Goal: Task Accomplishment & Management: Manage account settings

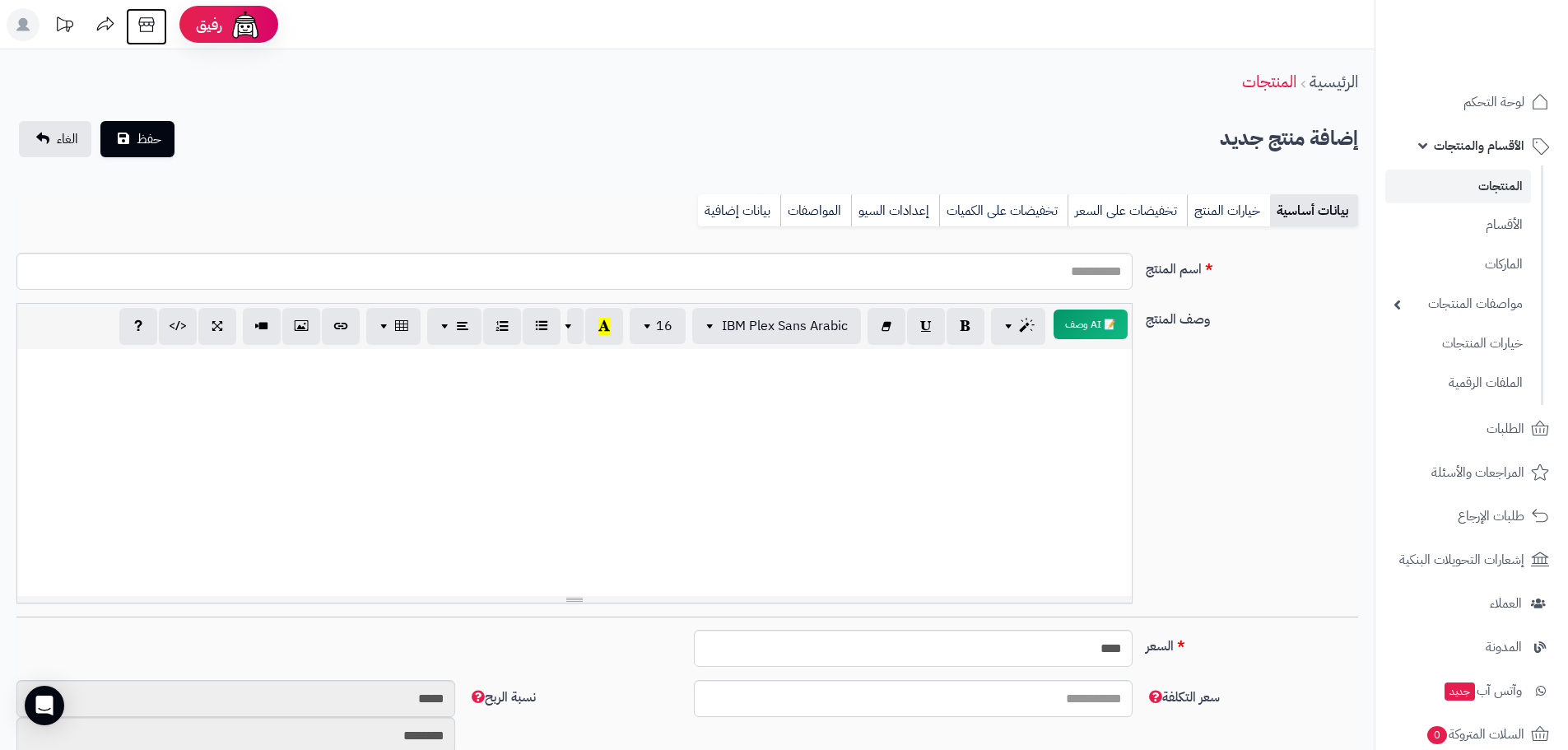
click at [153, 26] on icon at bounding box center [146, 24] width 16 height 15
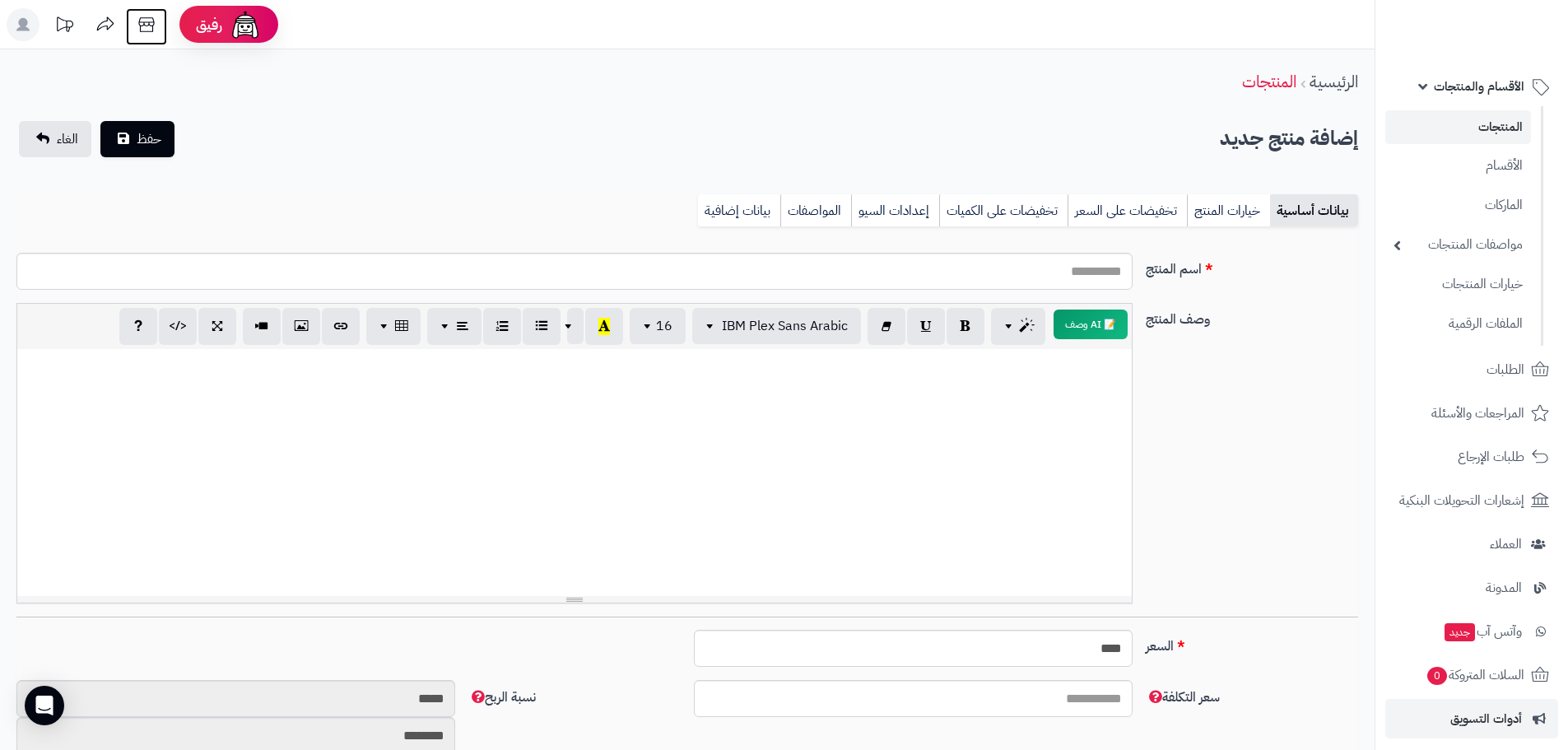
scroll to position [287, 0]
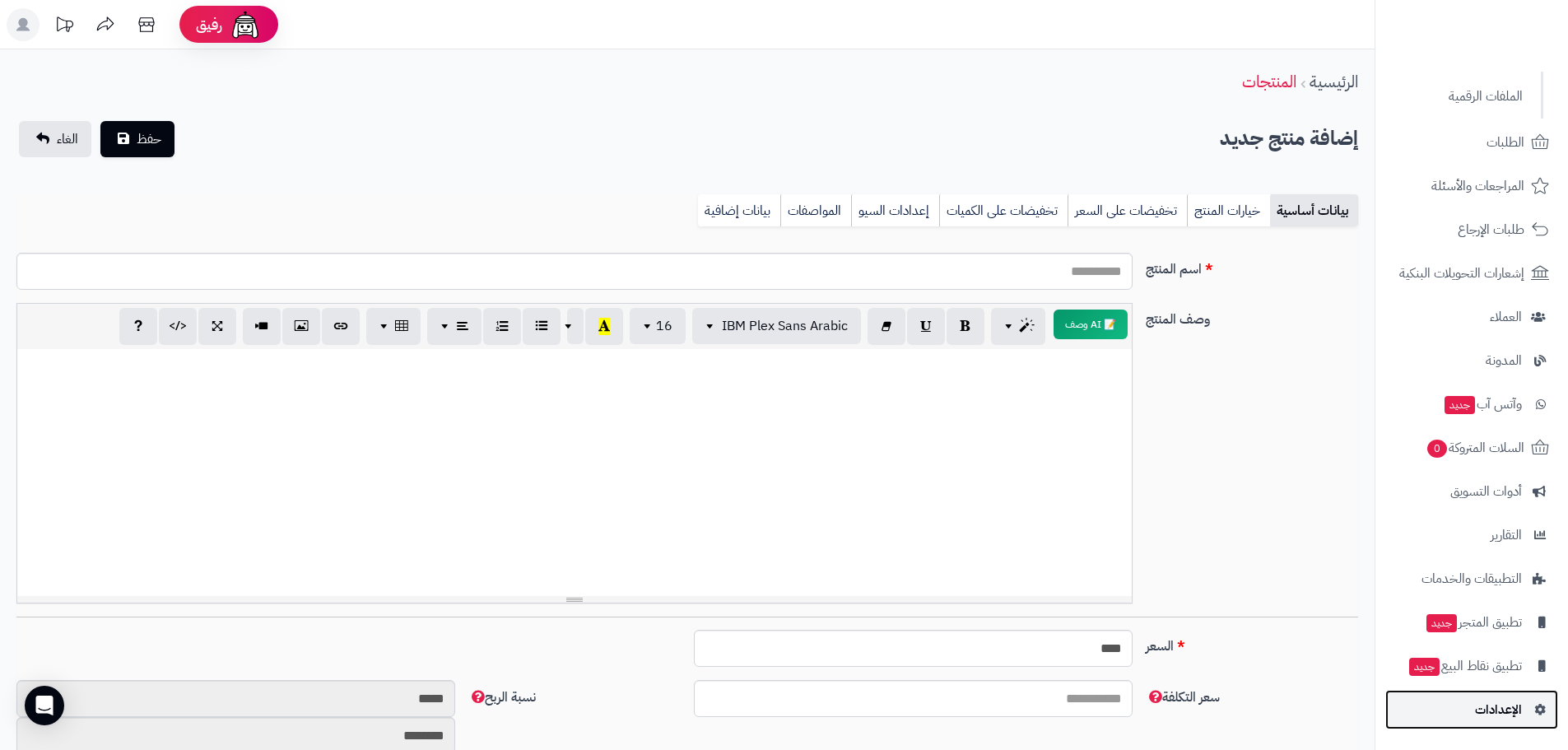
click at [1496, 702] on span "الإعدادات" at bounding box center [1499, 708] width 47 height 23
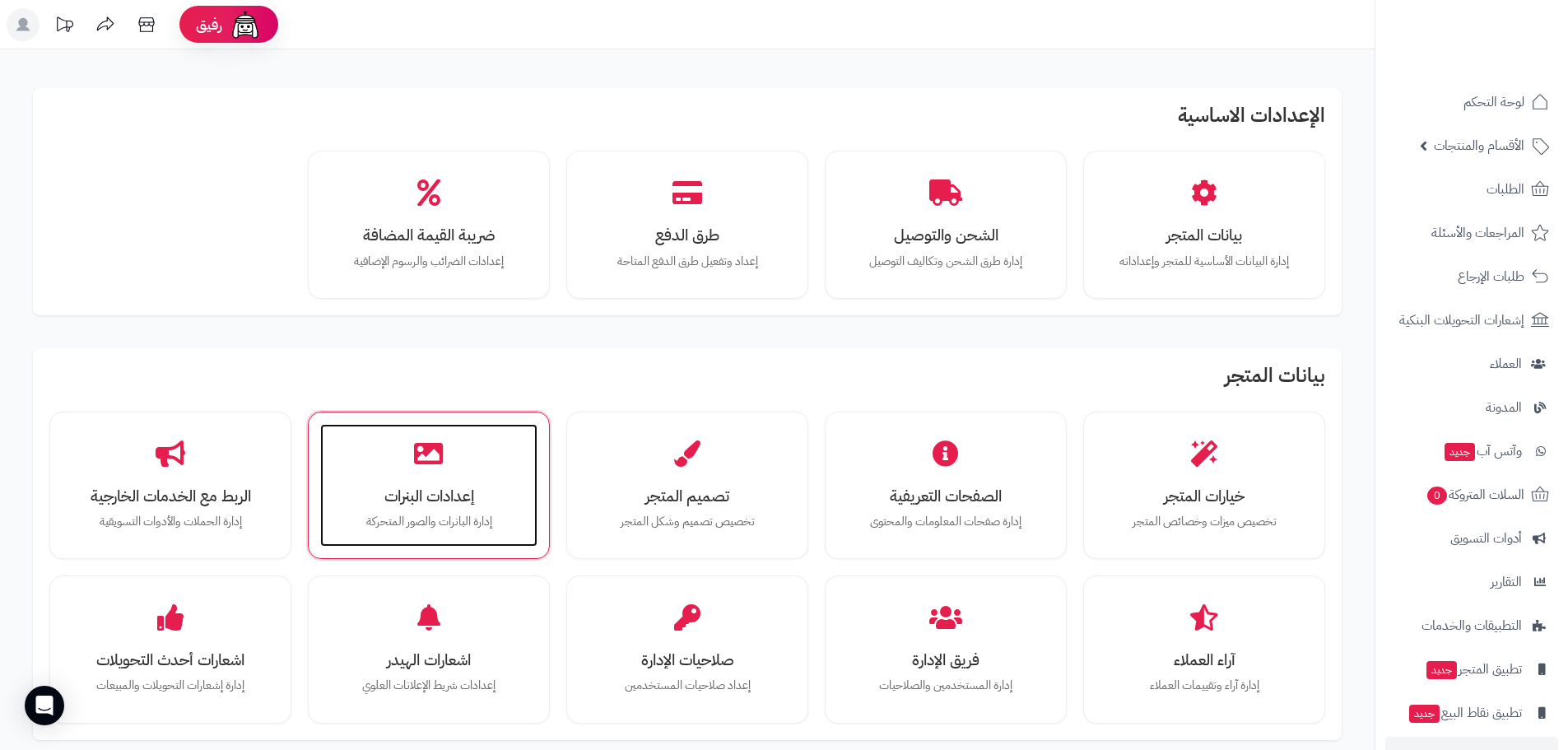
click at [523, 471] on div "إعدادات البنرات إدارة البانرات والصور المتحركة" at bounding box center [429, 485] width 217 height 123
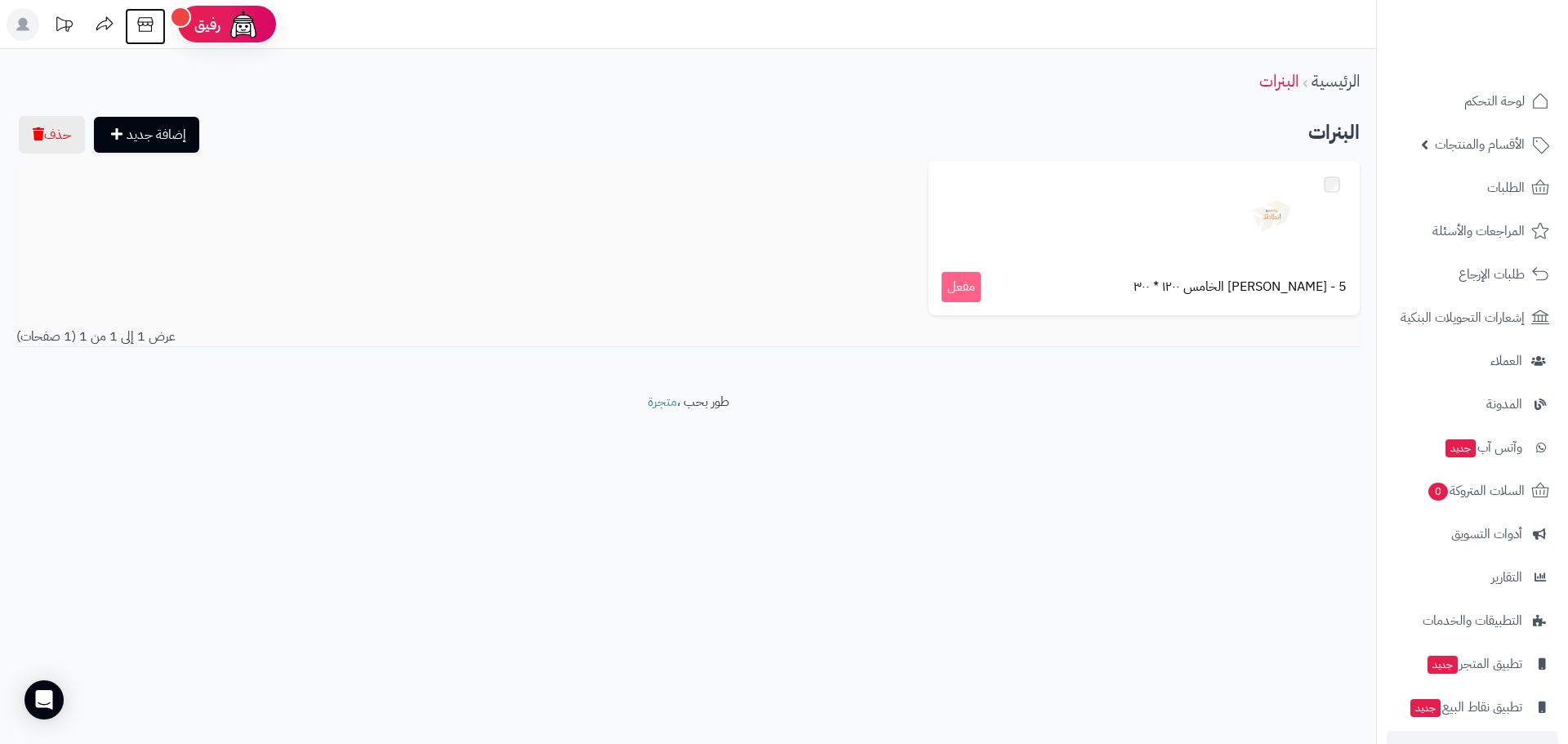
click at [150, 20] on icon at bounding box center [145, 24] width 32 height 32
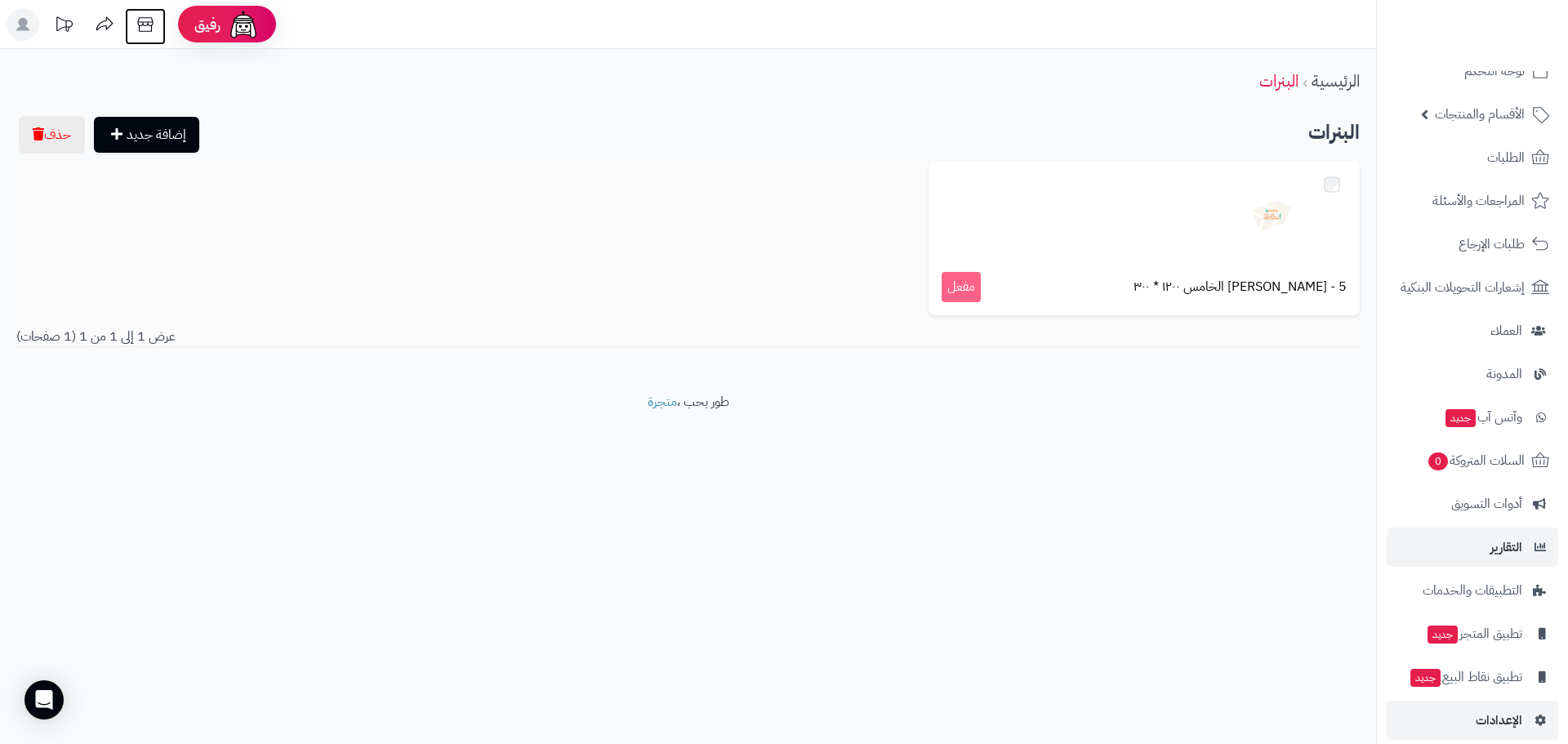
scroll to position [46, 0]
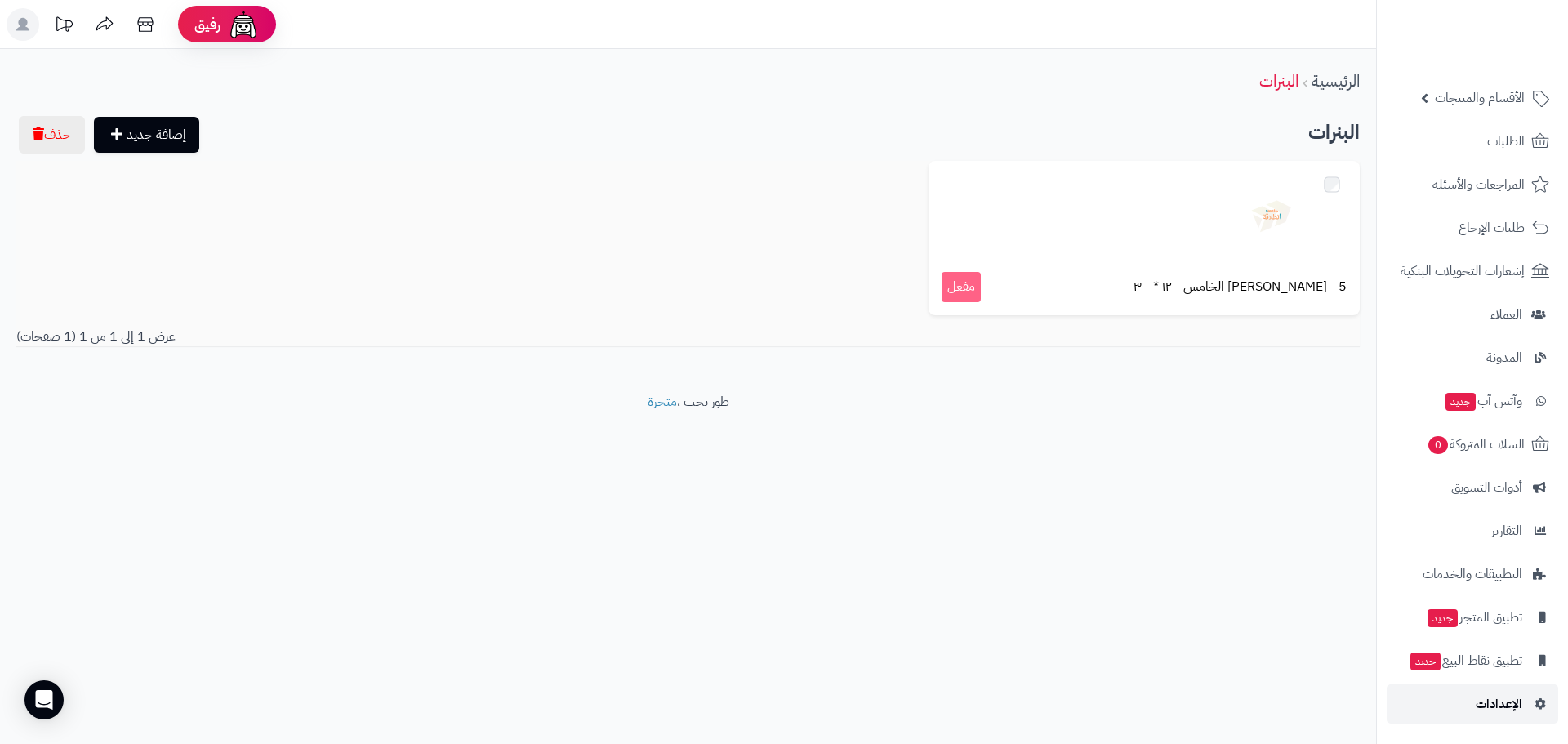
click at [1502, 697] on span "الإعدادات" at bounding box center [1498, 703] width 46 height 23
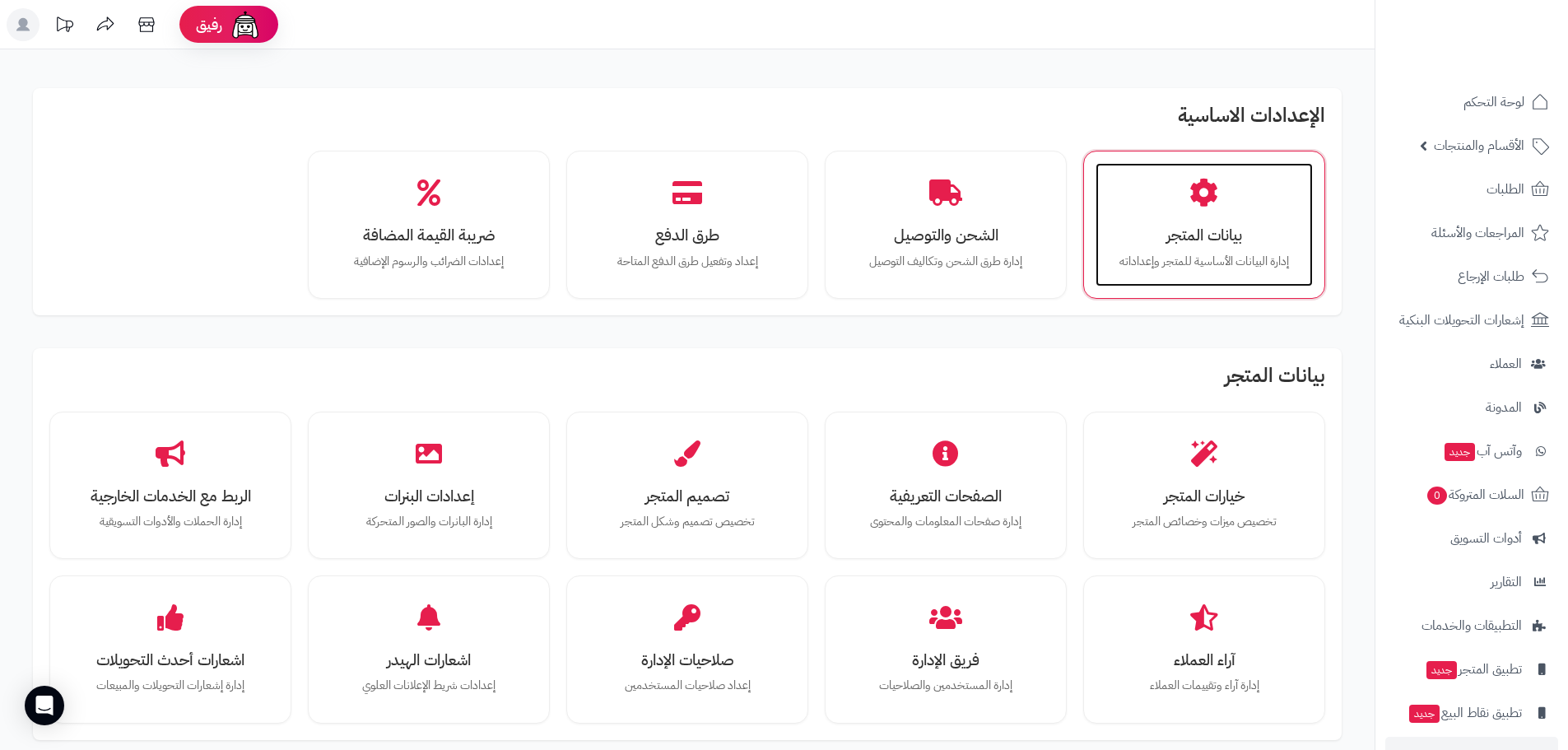
click at [1188, 253] on p "إدارة البيانات الأساسية للمتجر وإعداداته" at bounding box center [1205, 262] width 185 height 18
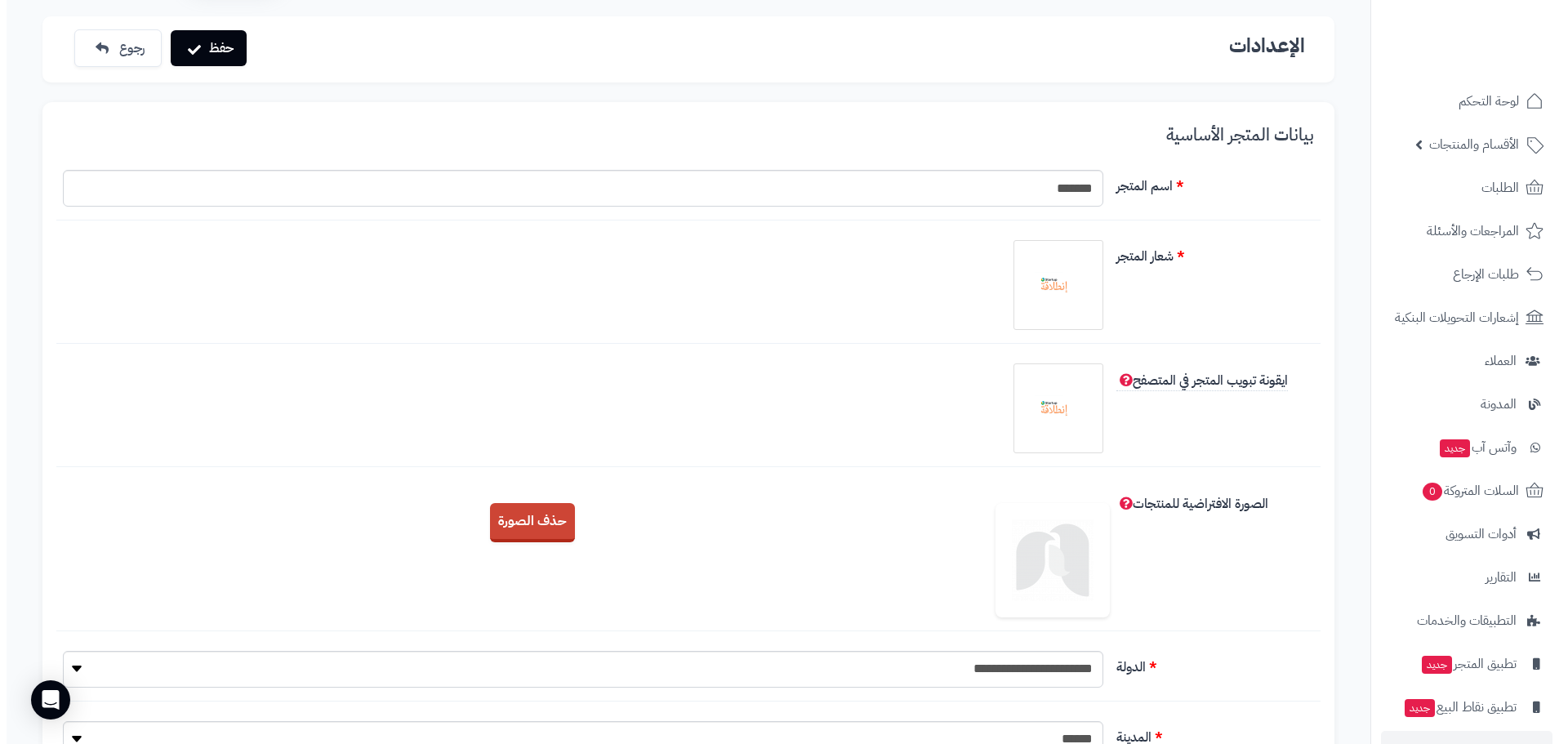
scroll to position [163, 0]
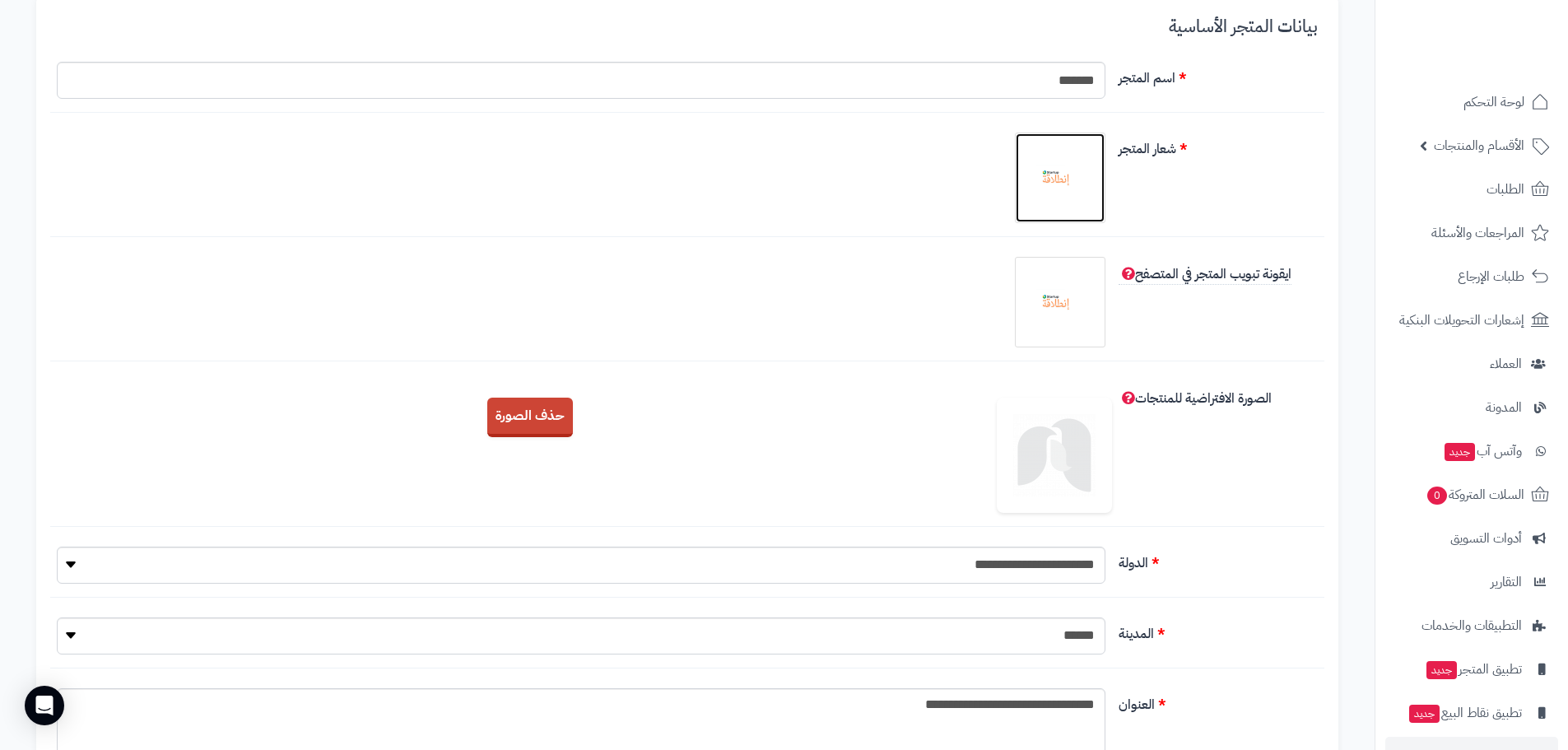
click at [1061, 184] on img at bounding box center [1060, 178] width 82 height 82
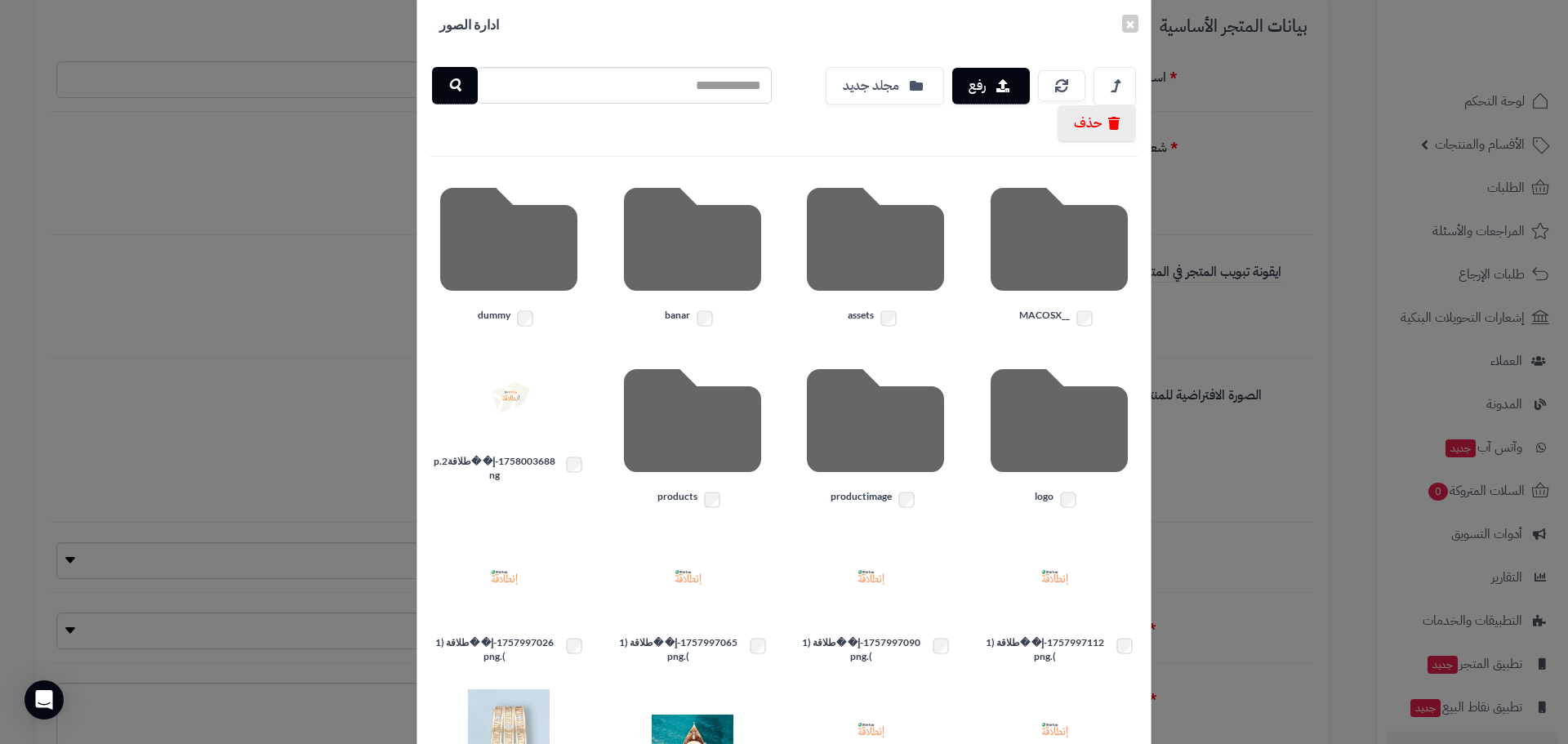
scroll to position [0, 0]
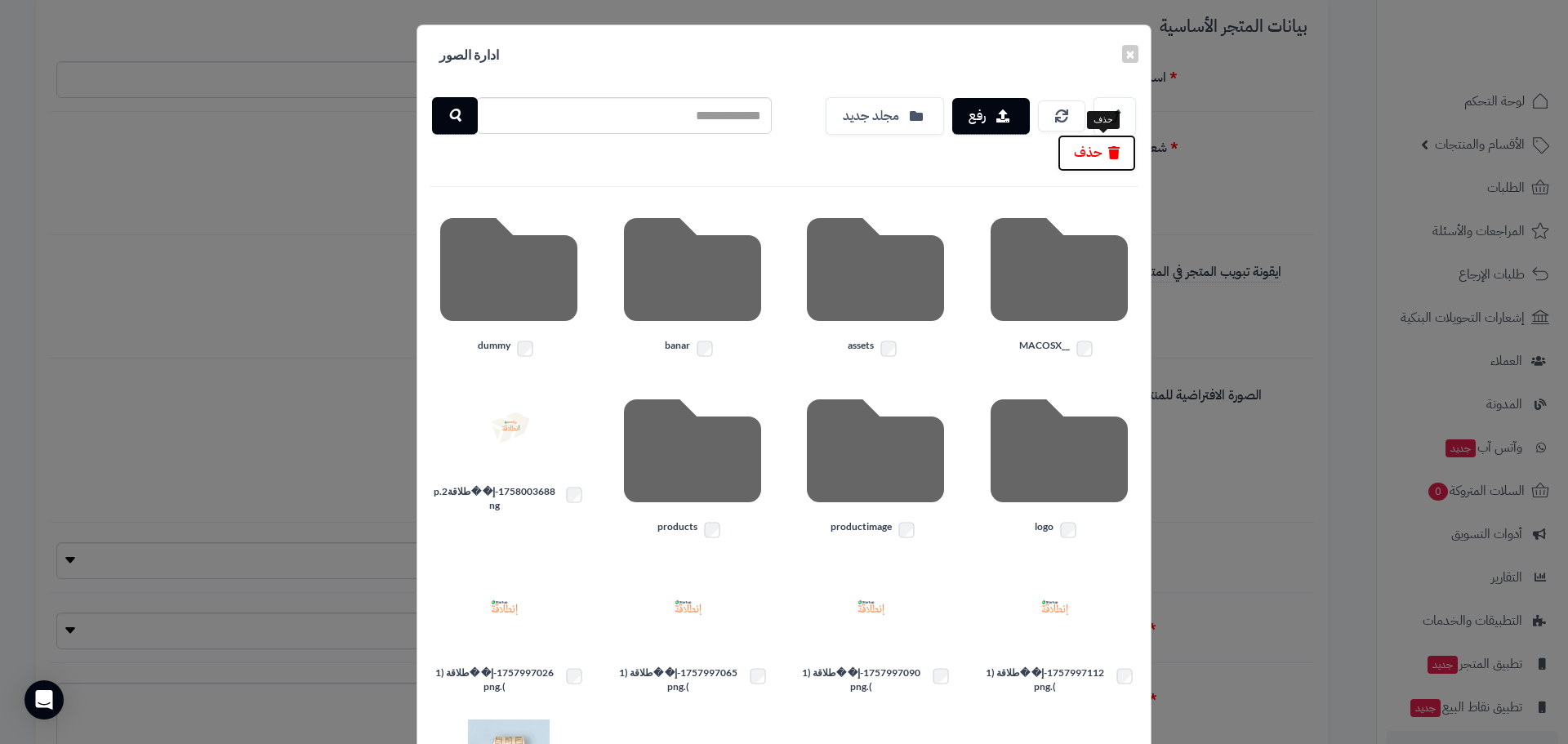
click at [1099, 163] on button "حذف" at bounding box center [1097, 153] width 79 height 36
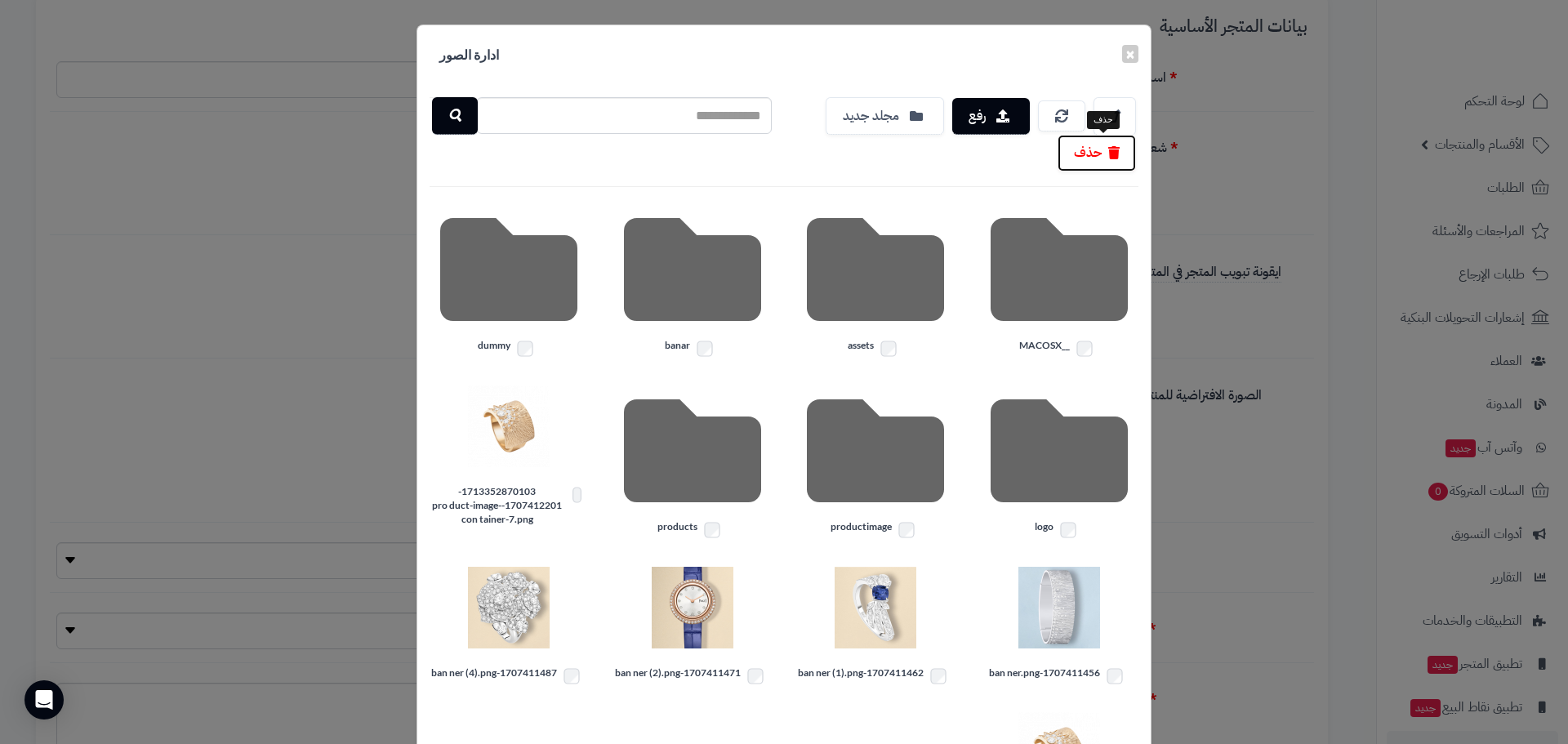
click at [1086, 159] on button "حذف" at bounding box center [1097, 153] width 79 height 36
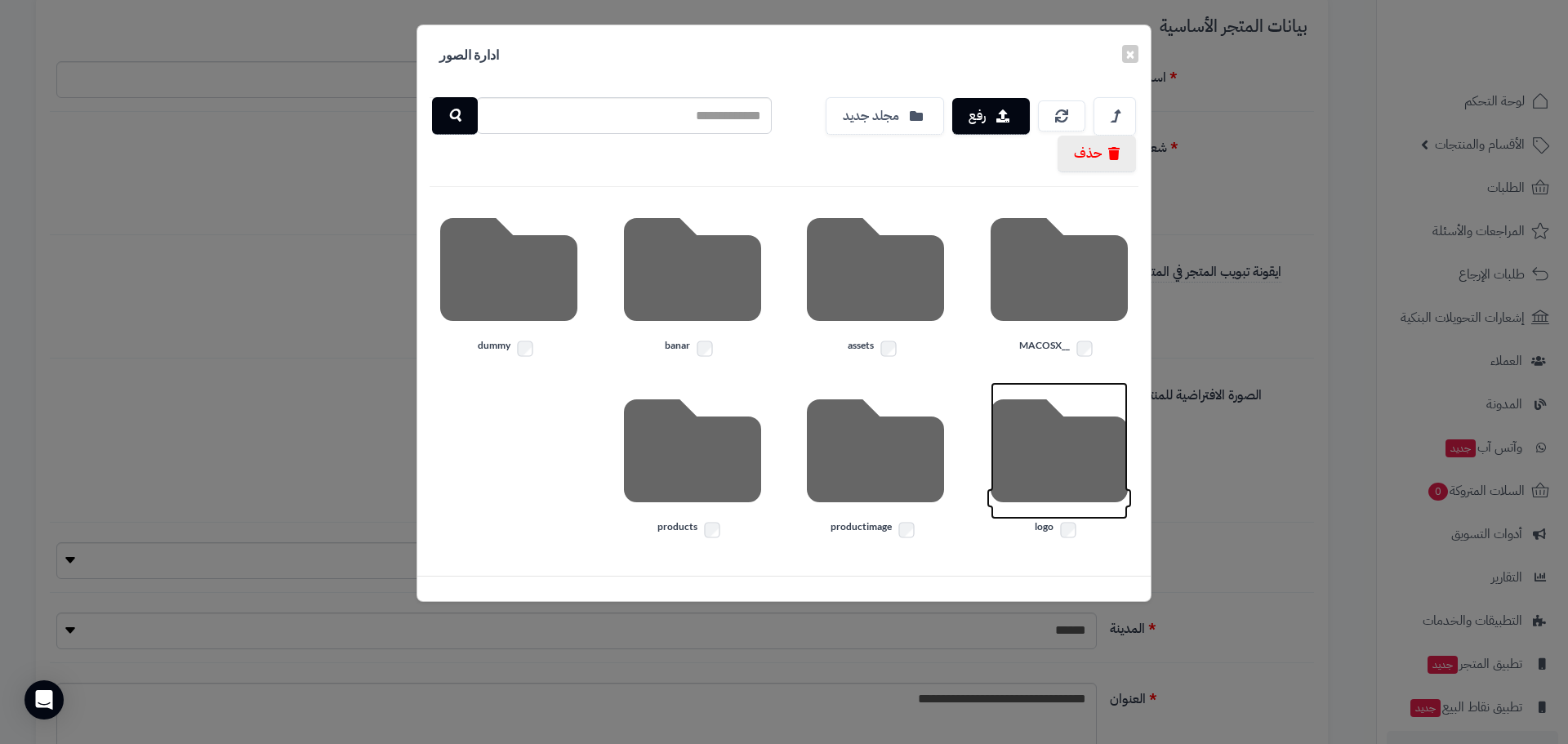
click at [1088, 458] on icon at bounding box center [1058, 450] width 137 height 137
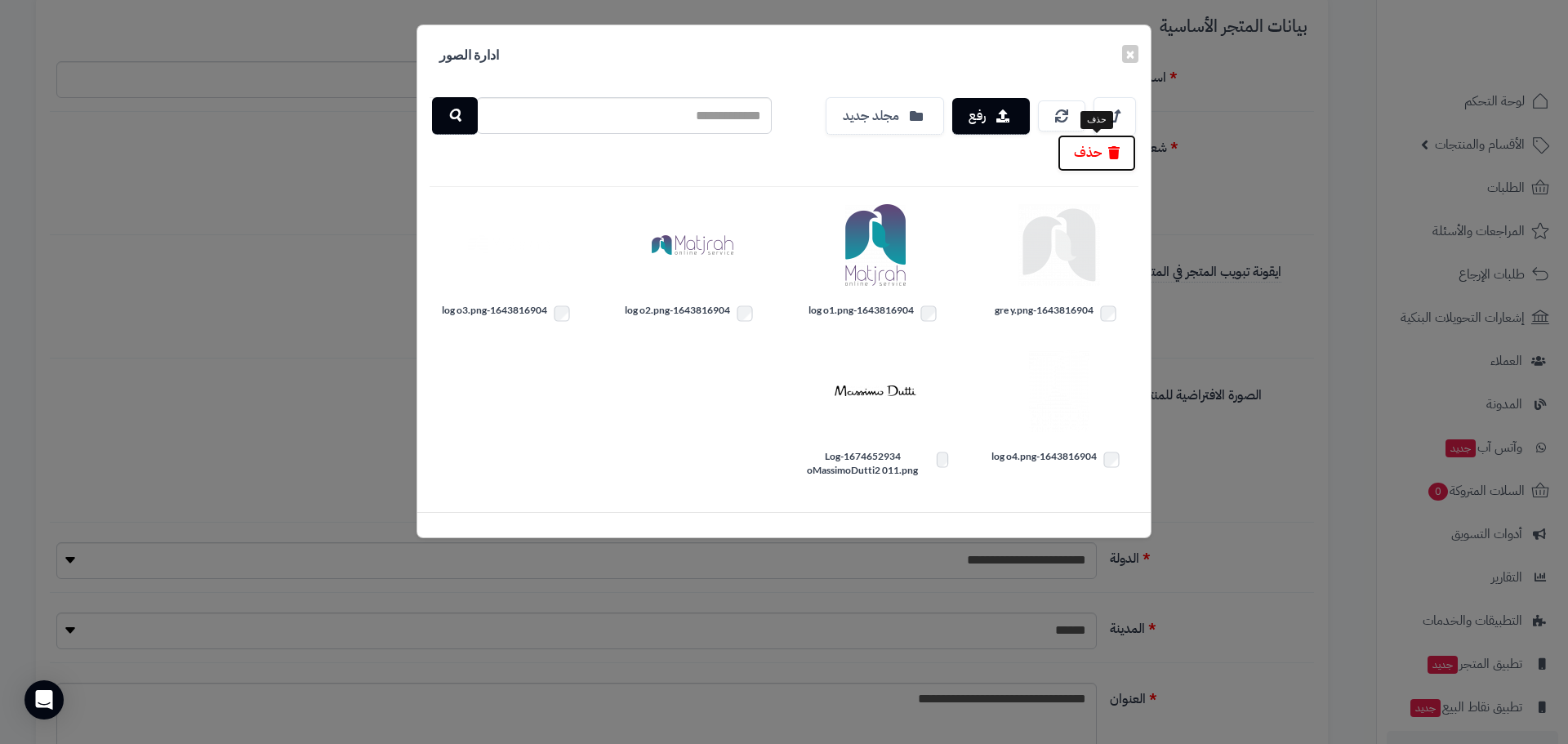
click at [1087, 160] on button "حذف" at bounding box center [1097, 153] width 79 height 36
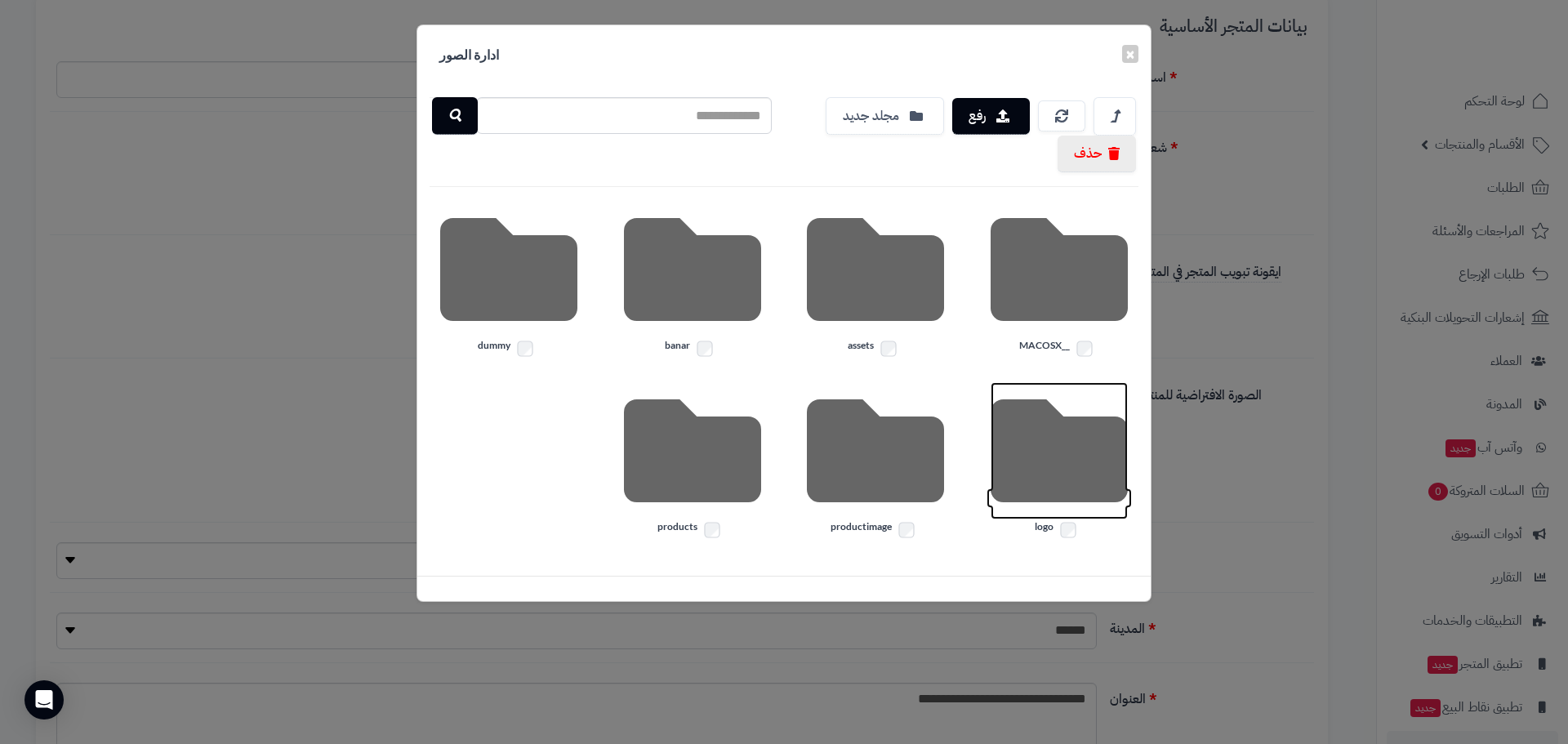
click at [1052, 476] on icon at bounding box center [1058, 450] width 137 height 137
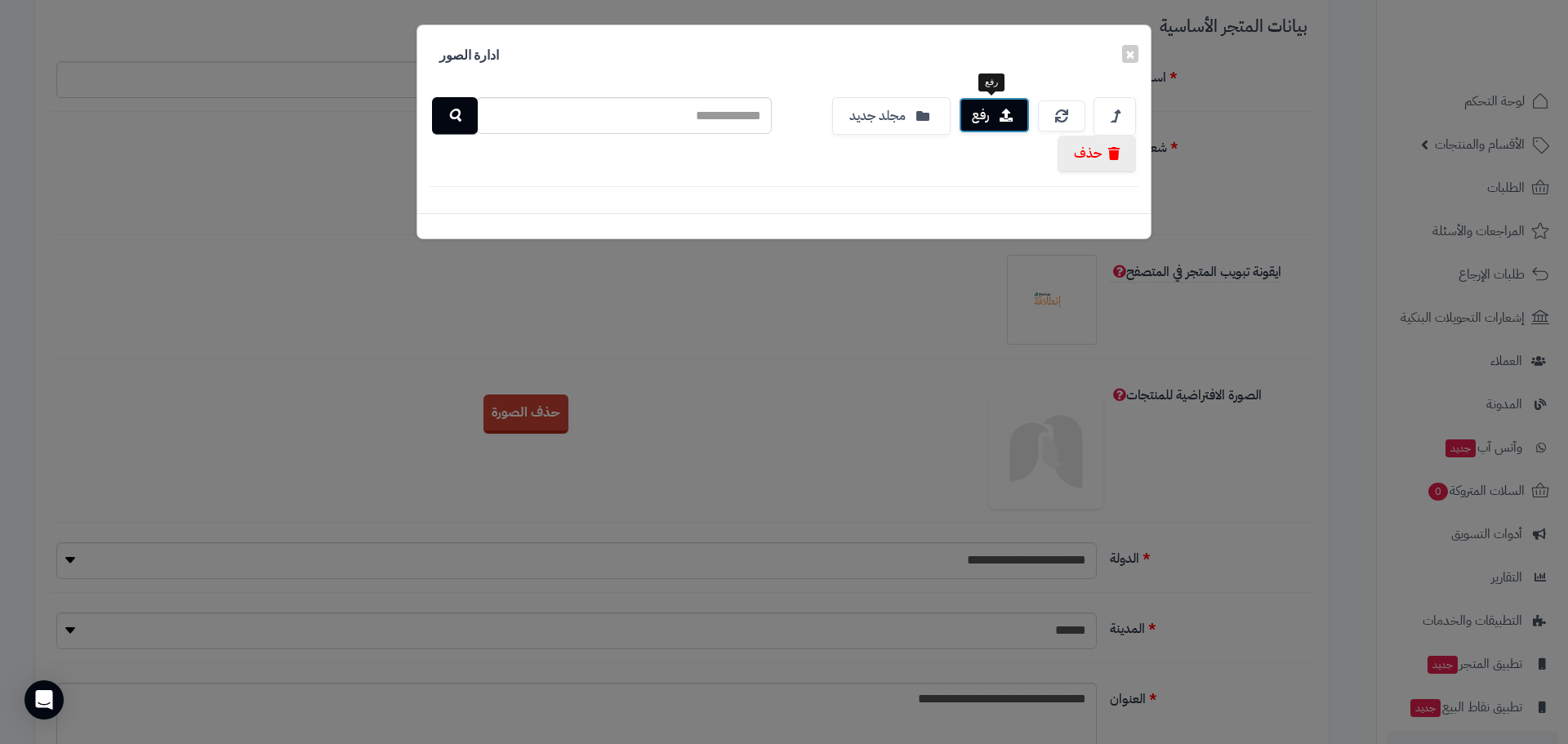
click at [1008, 125] on button "رفع" at bounding box center [994, 115] width 71 height 36
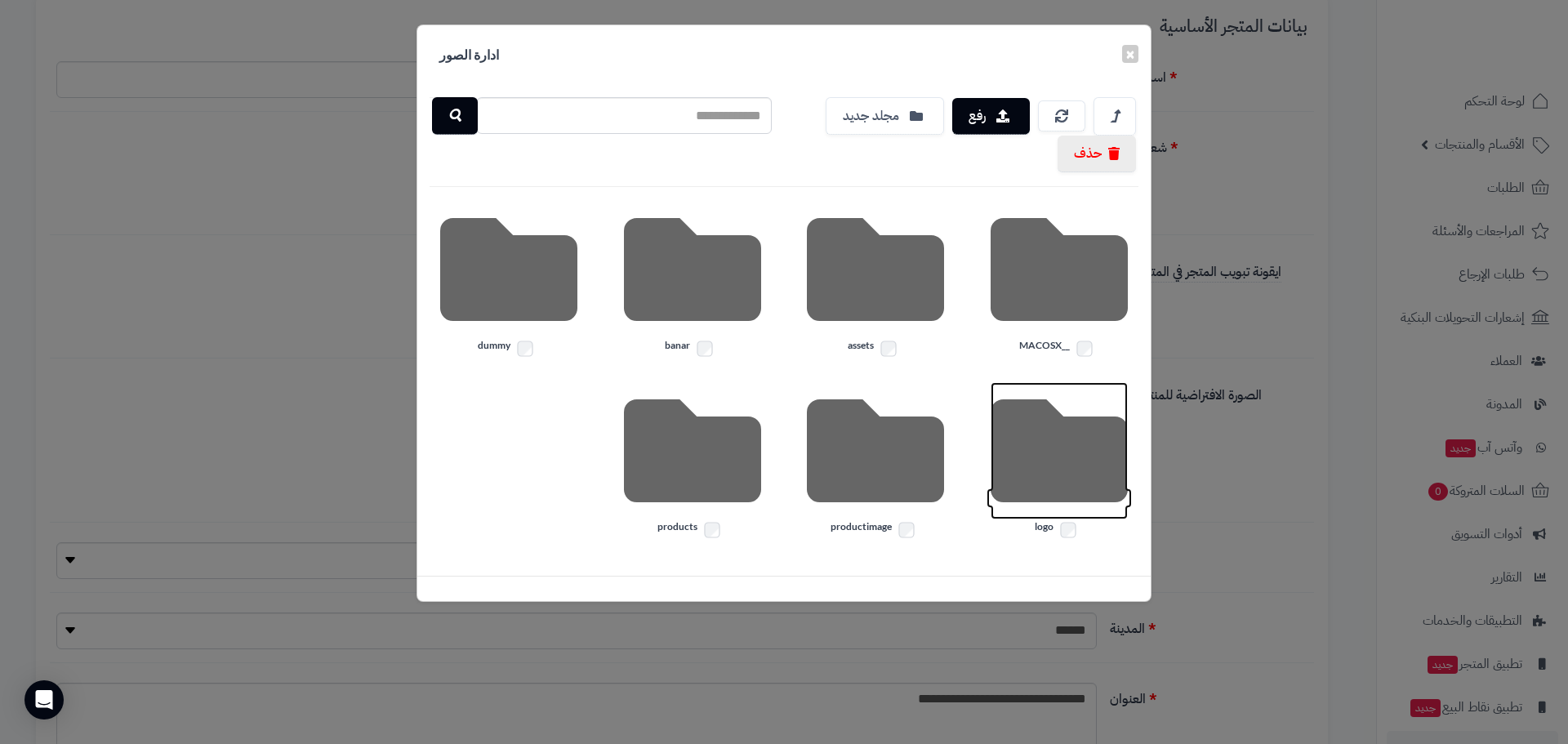
click at [1077, 443] on icon at bounding box center [1058, 450] width 137 height 137
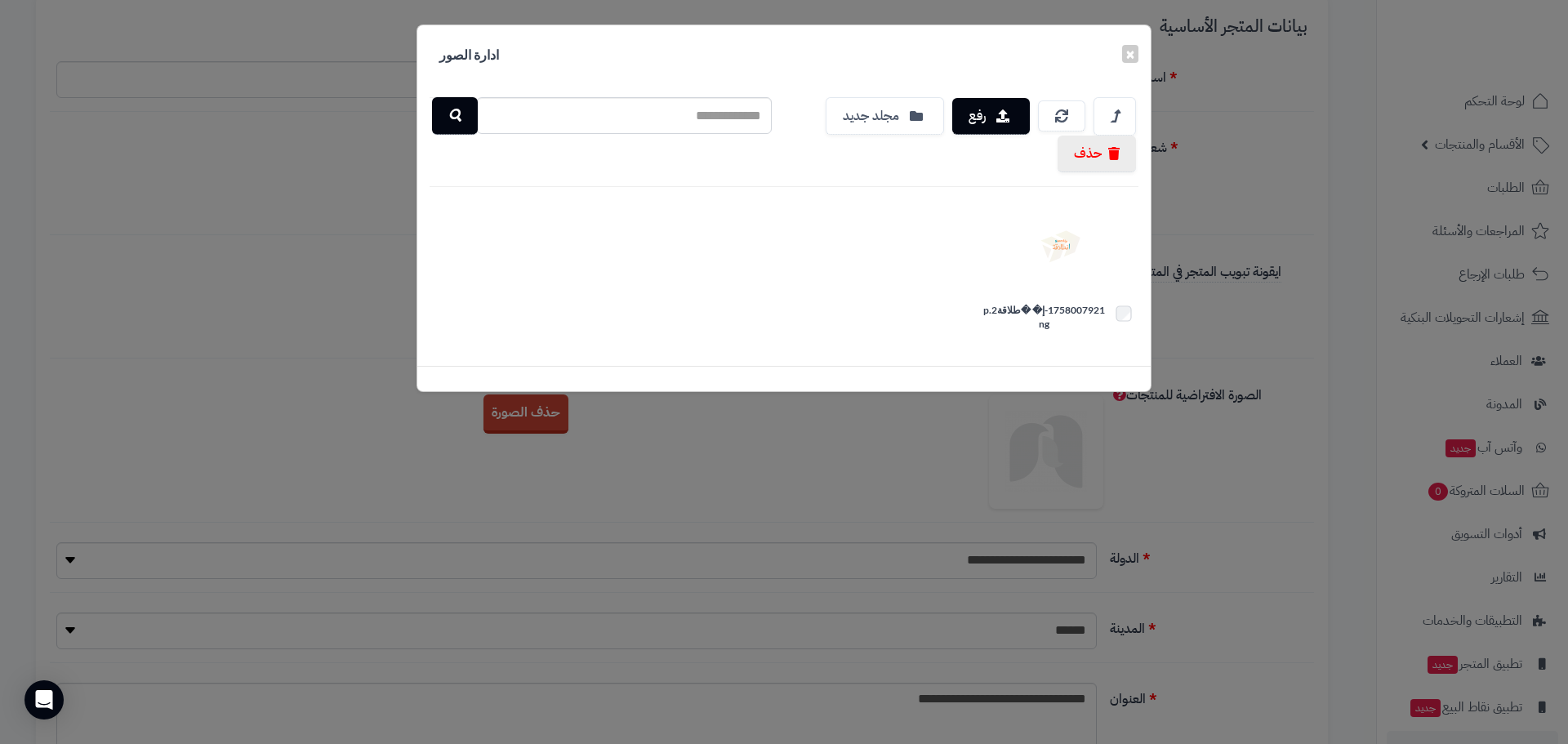
click at [482, 50] on h4 "ادارة الصور" at bounding box center [469, 55] width 79 height 35
click at [1135, 53] on button "×" at bounding box center [1130, 53] width 17 height 18
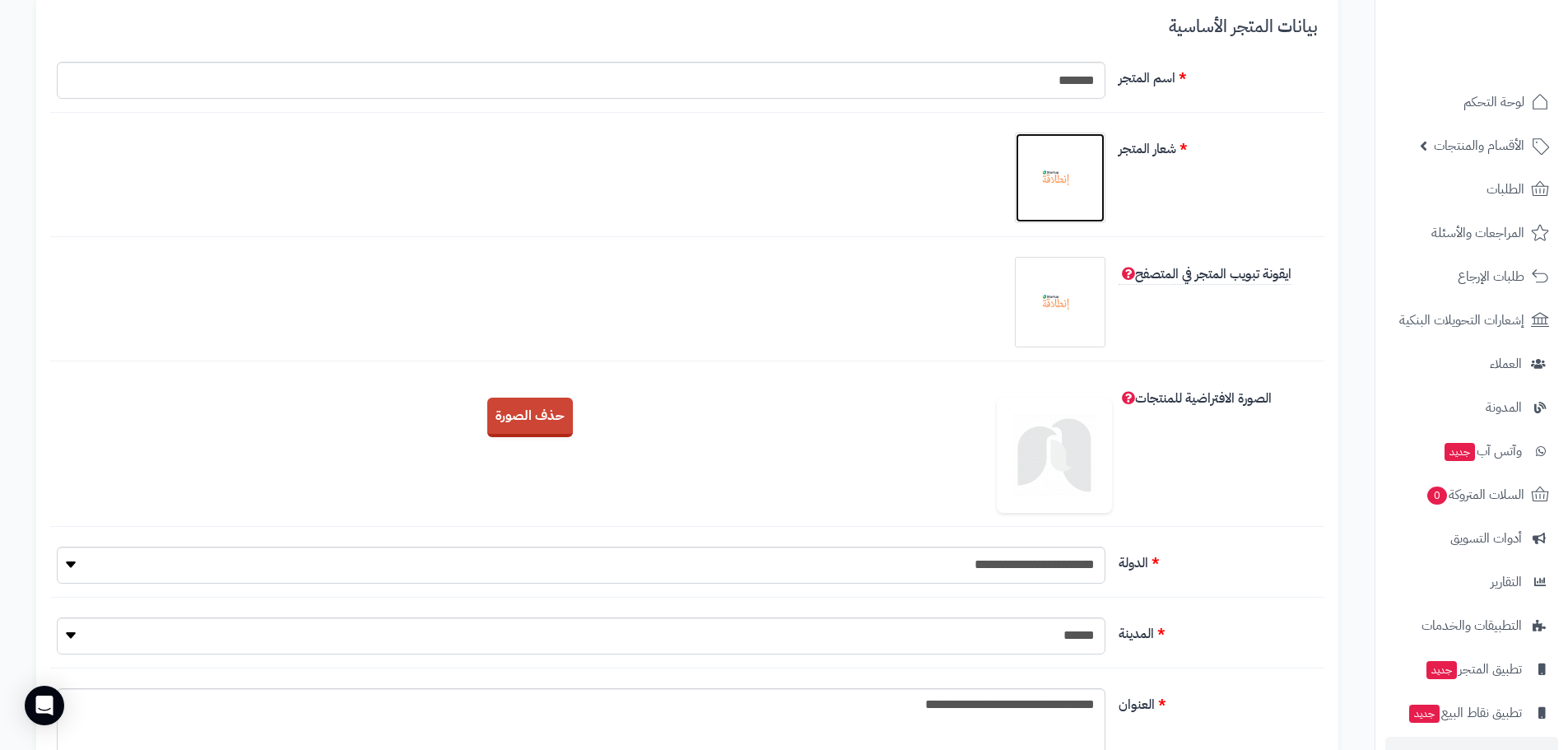
click at [1093, 195] on img at bounding box center [1060, 178] width 82 height 82
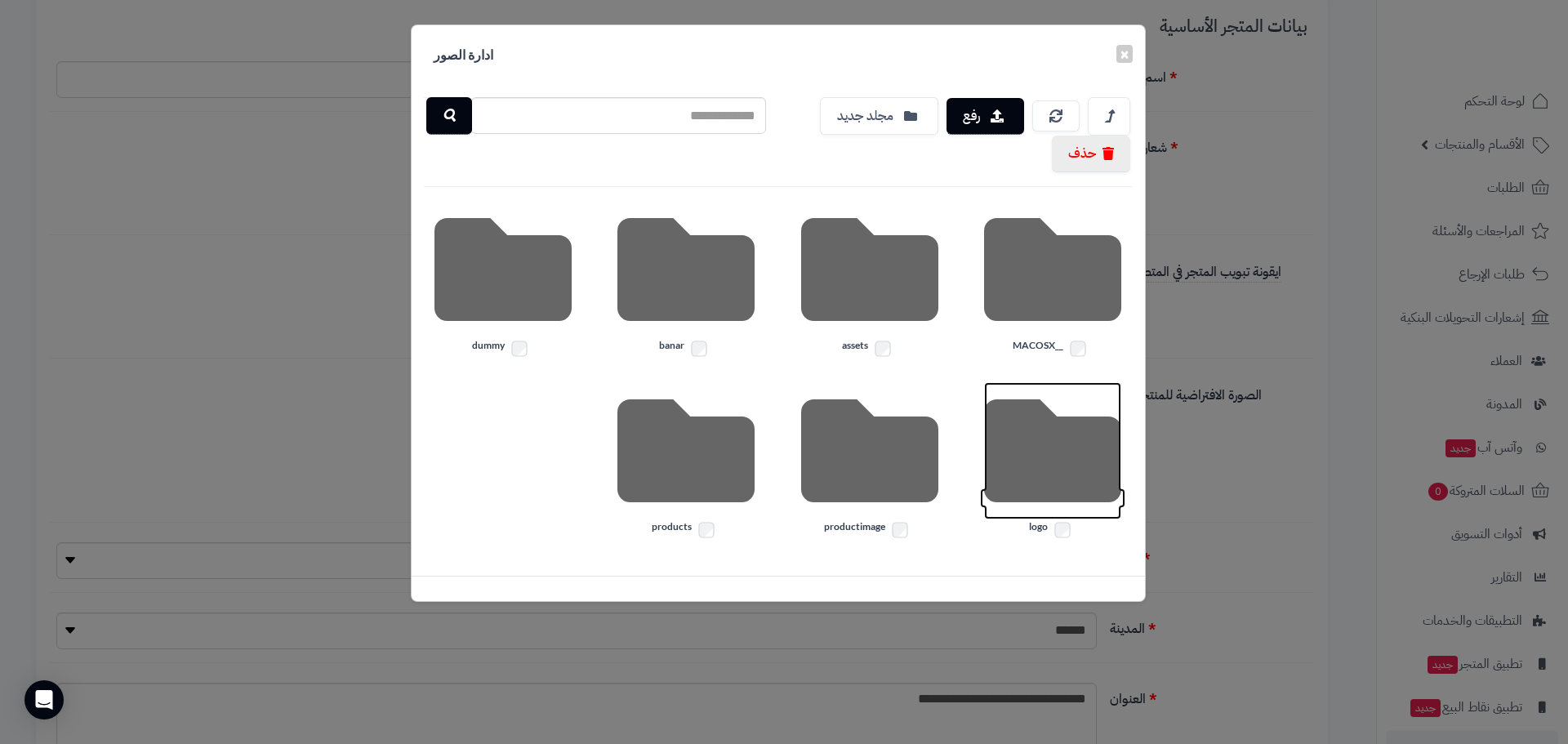
click at [1036, 442] on icon at bounding box center [1052, 450] width 137 height 137
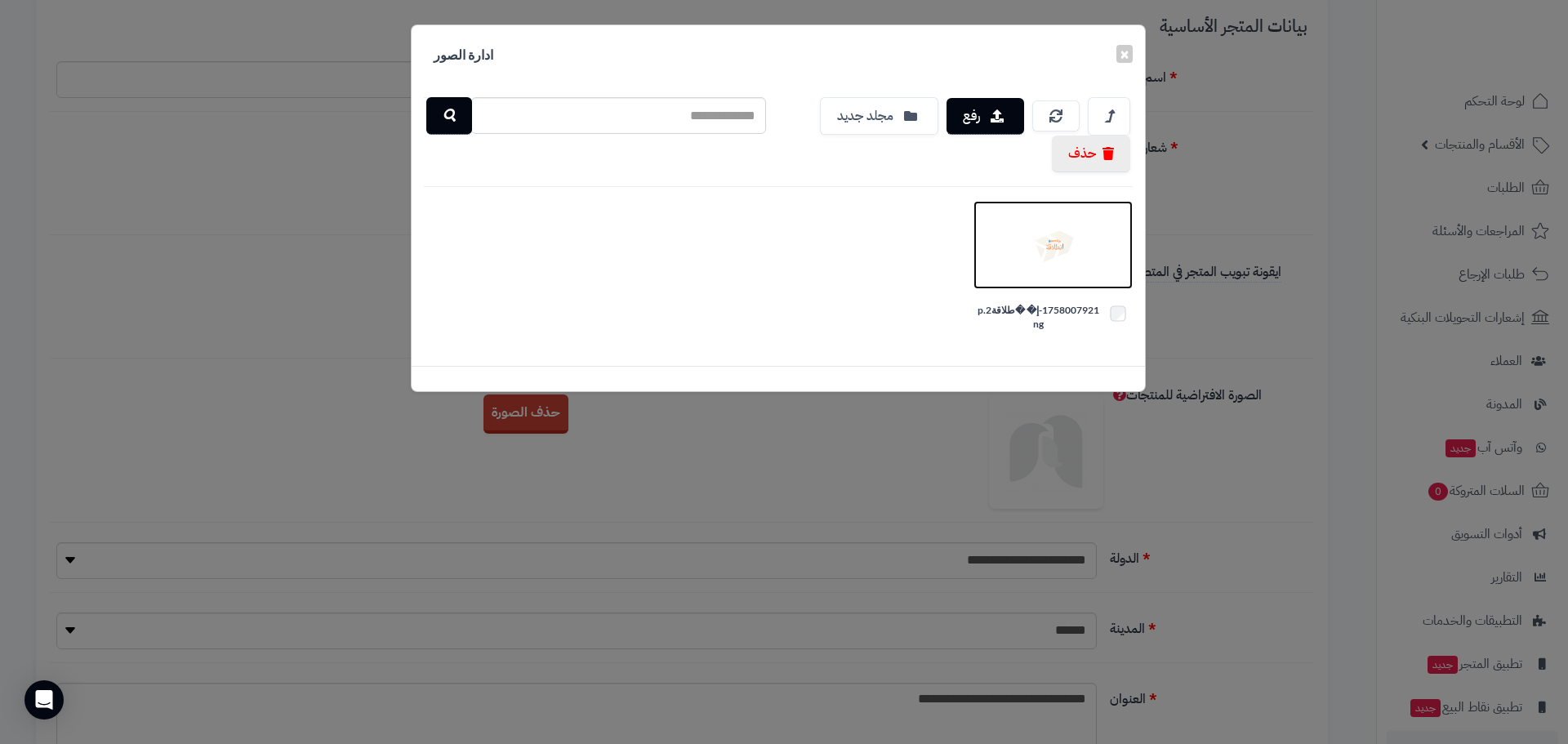
click at [1055, 257] on img at bounding box center [1052, 244] width 82 height 82
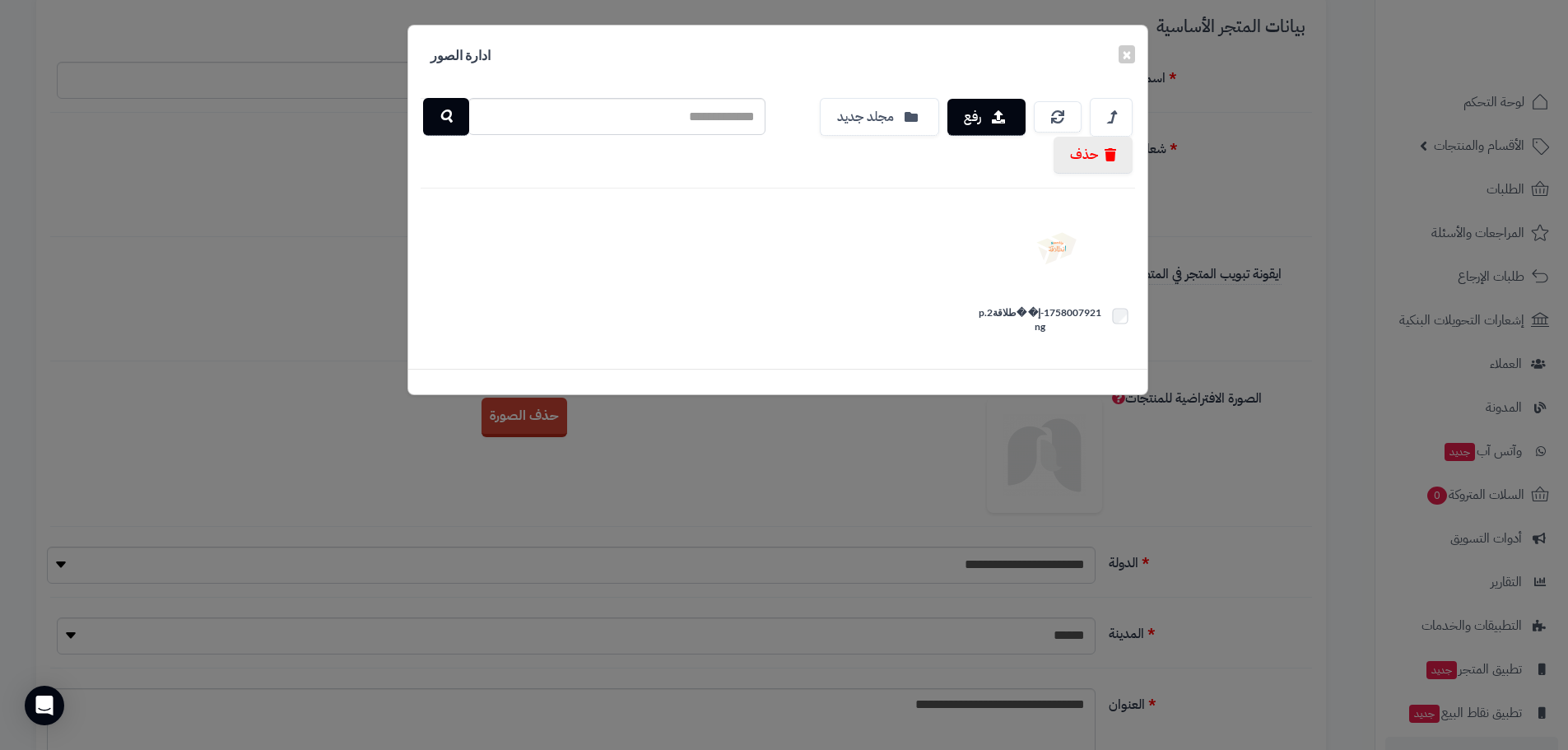
click at [1064, 259] on link at bounding box center [1050, 302] width 90 height 90
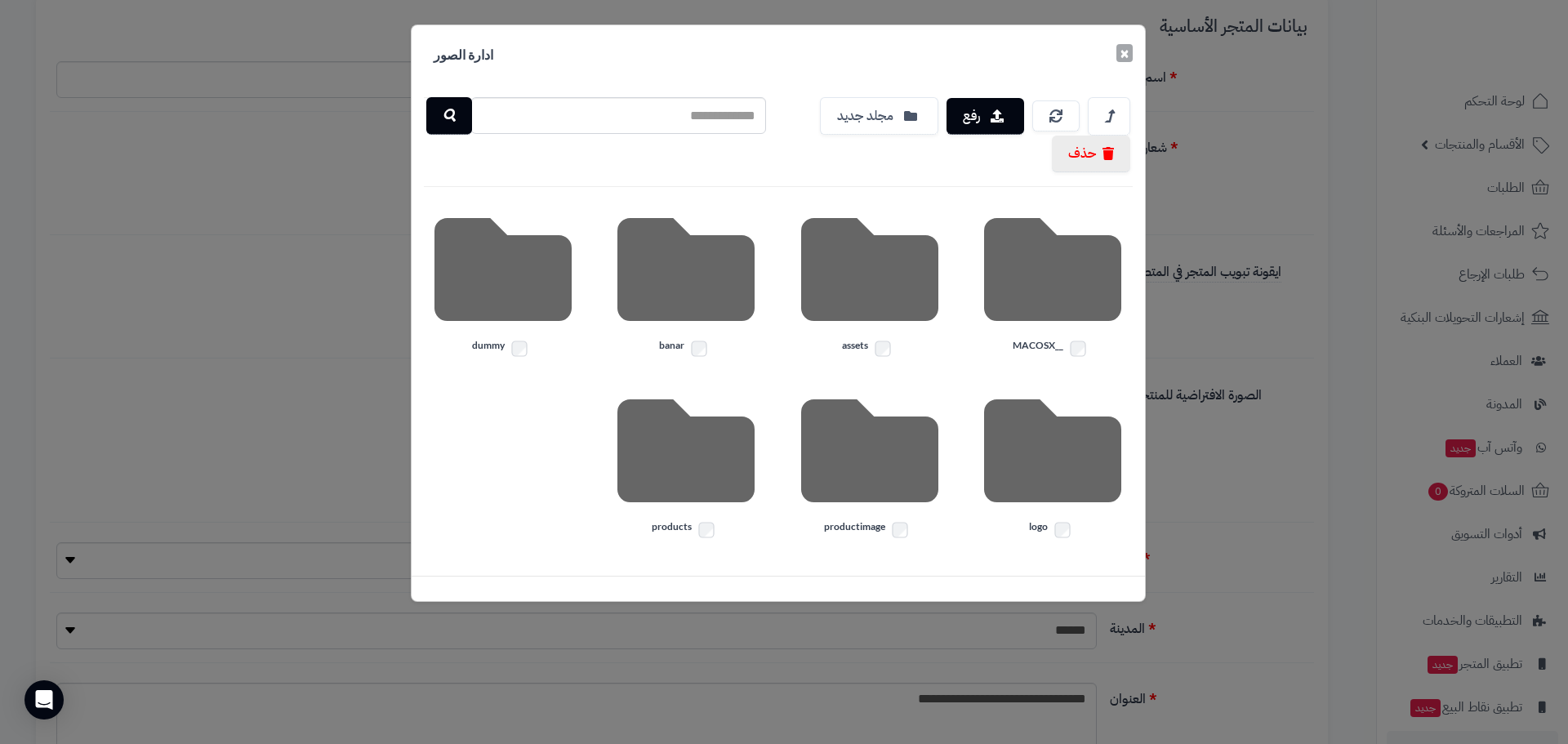
click at [1132, 60] on button "×" at bounding box center [1124, 53] width 17 height 18
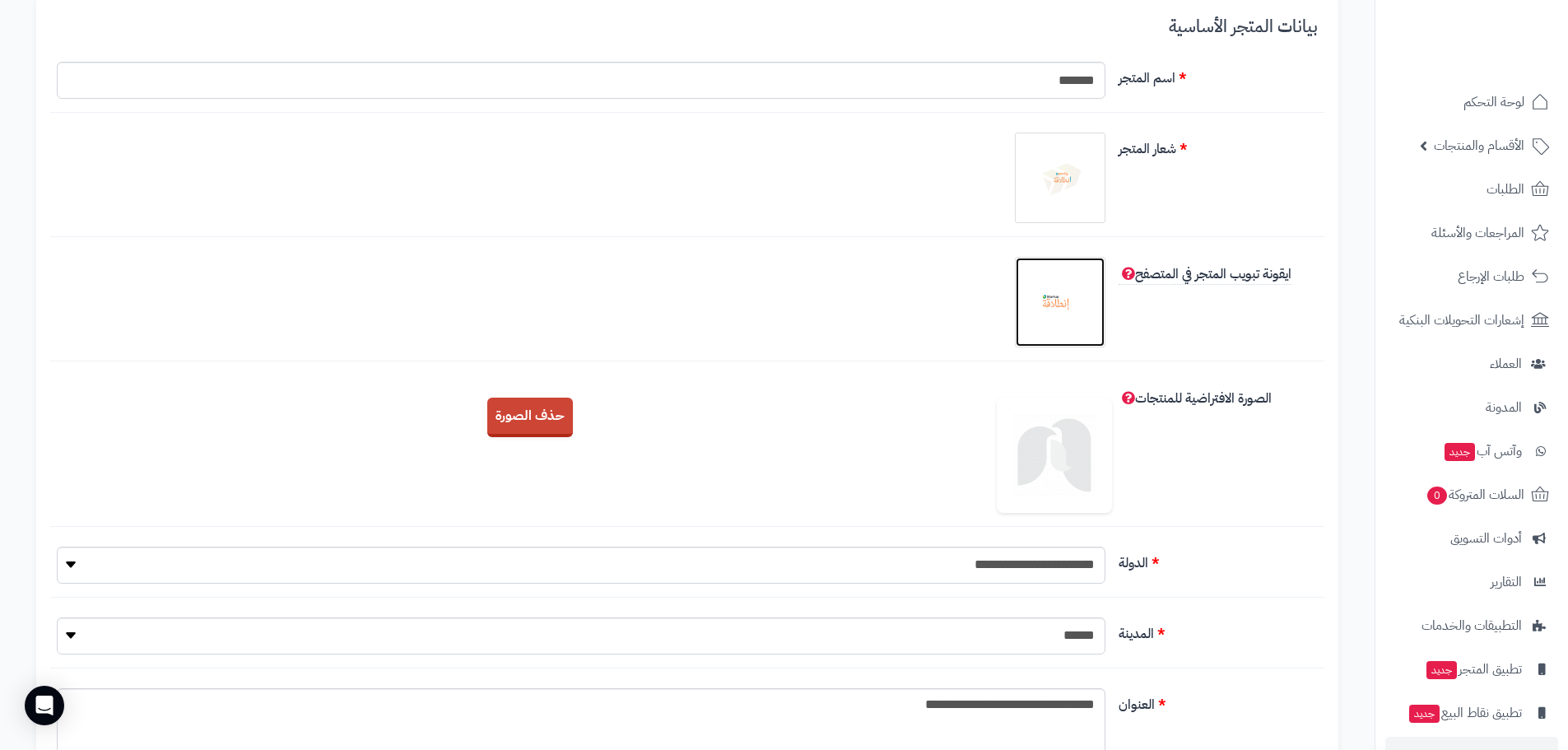
click at [1073, 296] on img at bounding box center [1060, 302] width 82 height 82
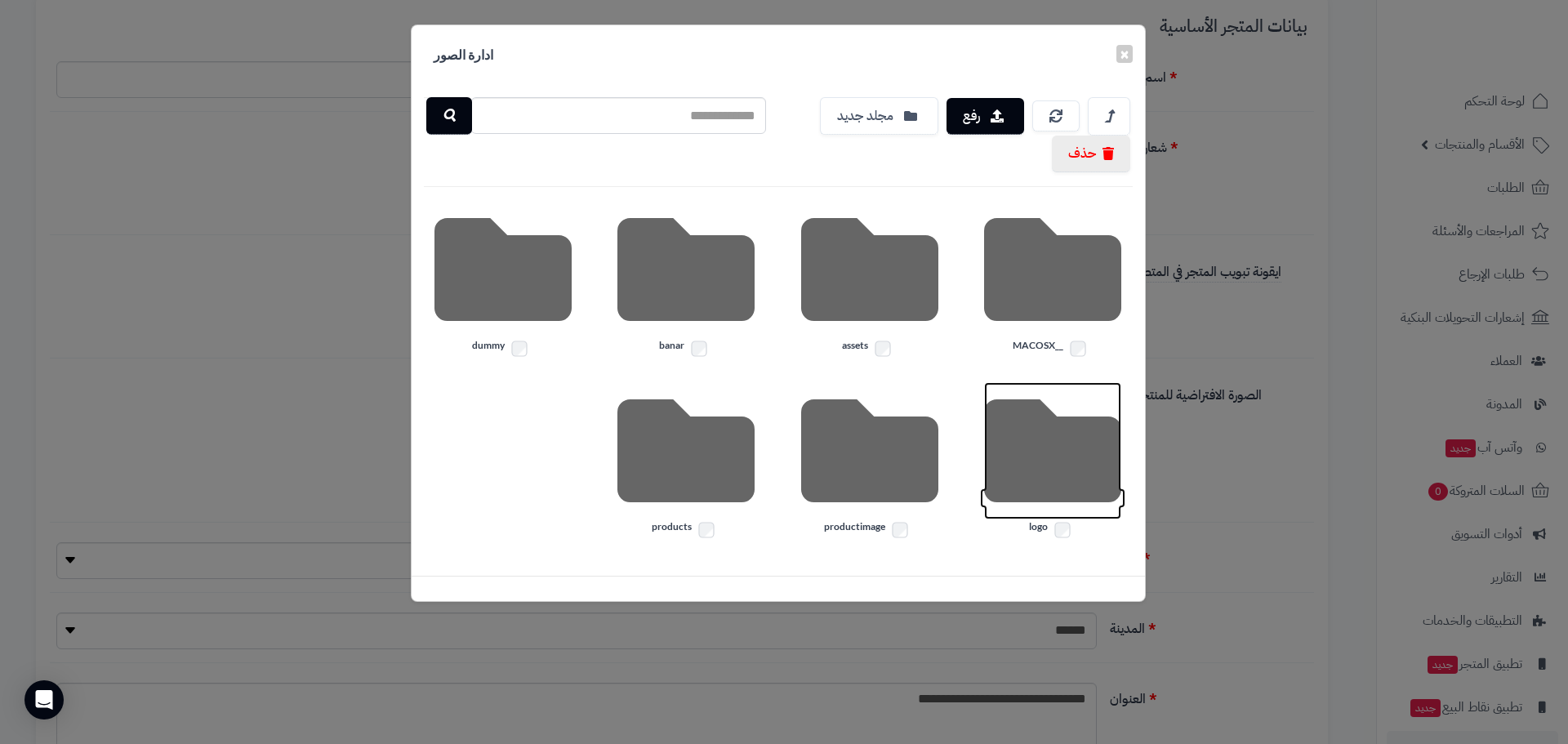
click at [1066, 474] on icon at bounding box center [1052, 450] width 137 height 137
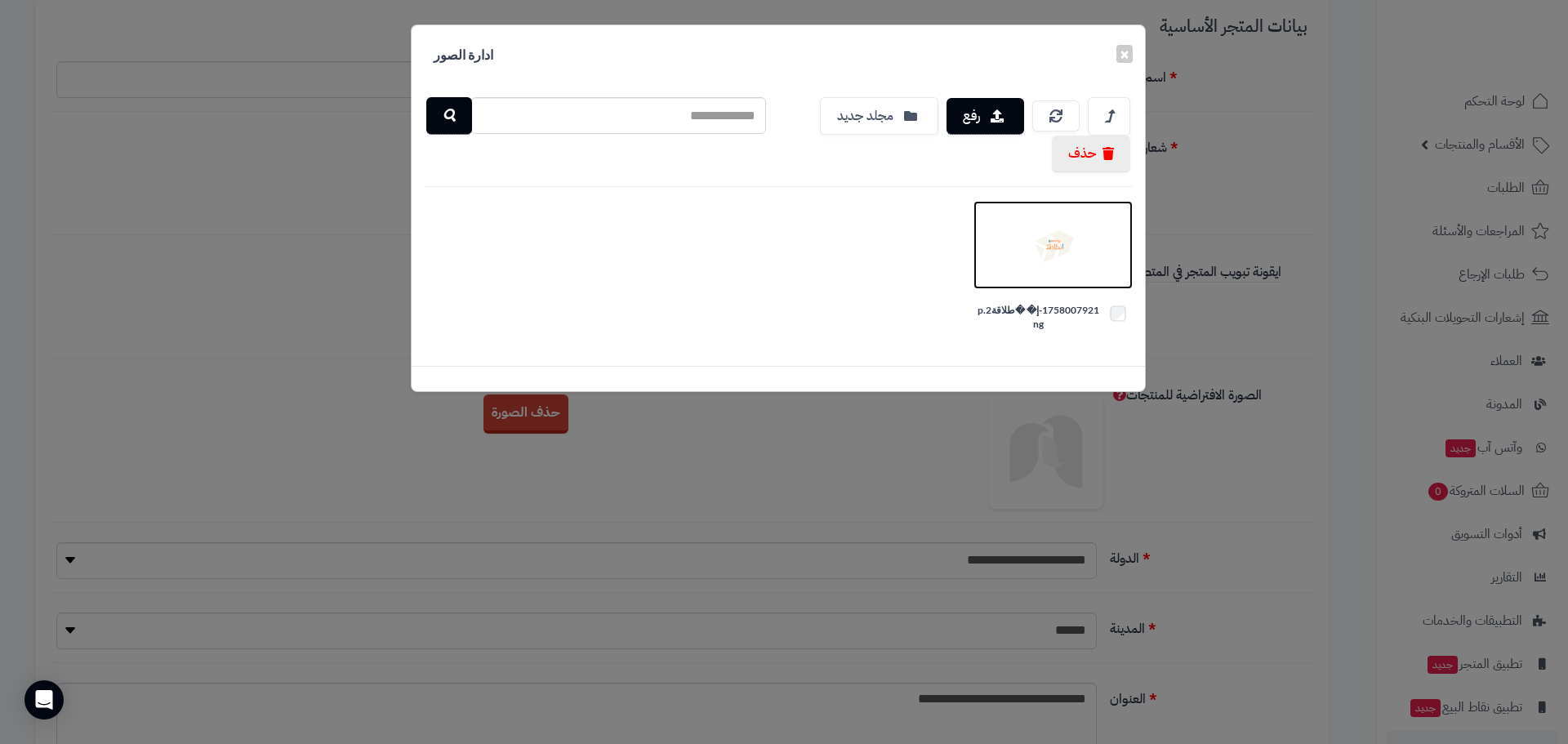
click at [1098, 256] on link at bounding box center [1053, 245] width 159 height 89
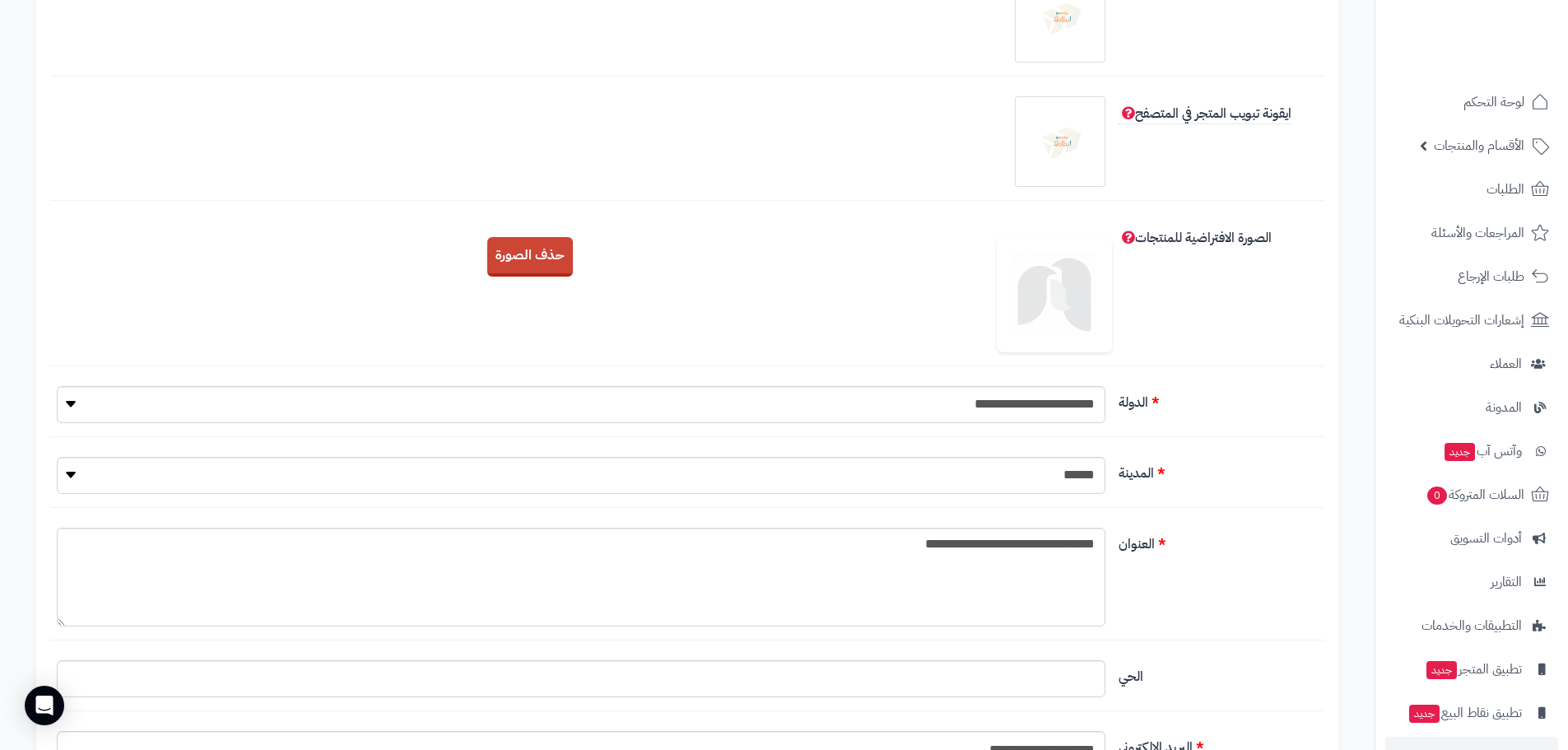
scroll to position [329, 0]
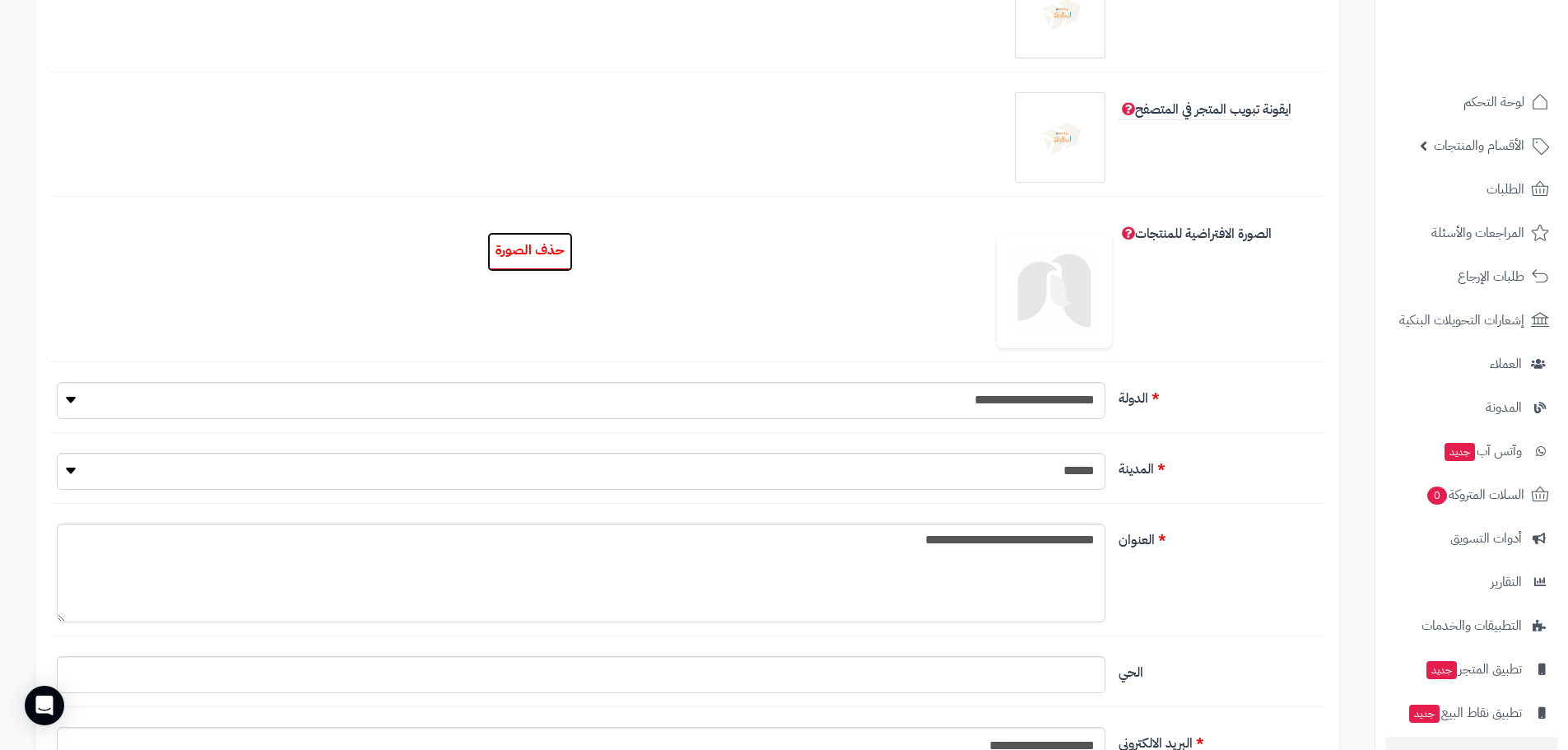
click at [527, 249] on button "حذف الصورة" at bounding box center [530, 252] width 85 height 40
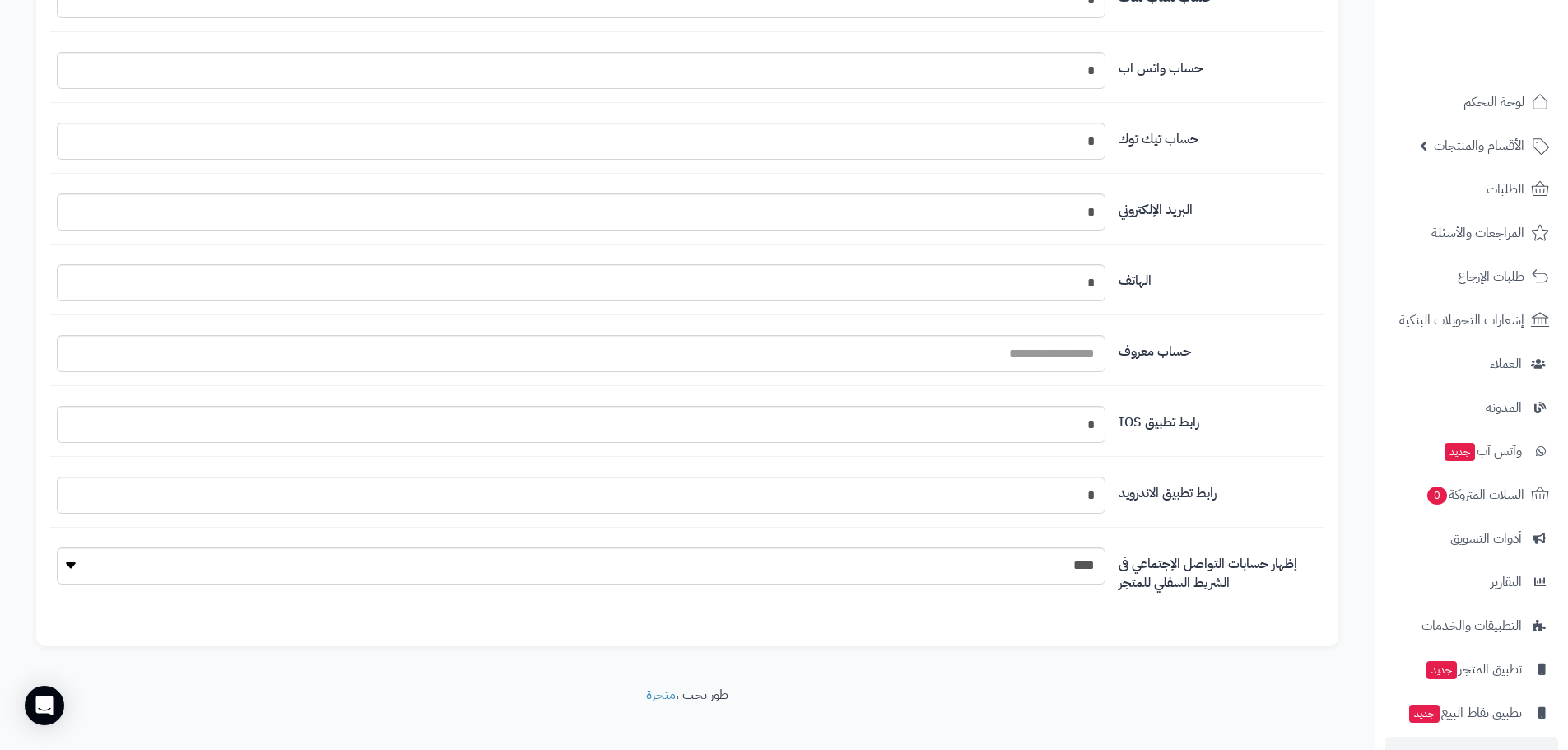
scroll to position [1697, 0]
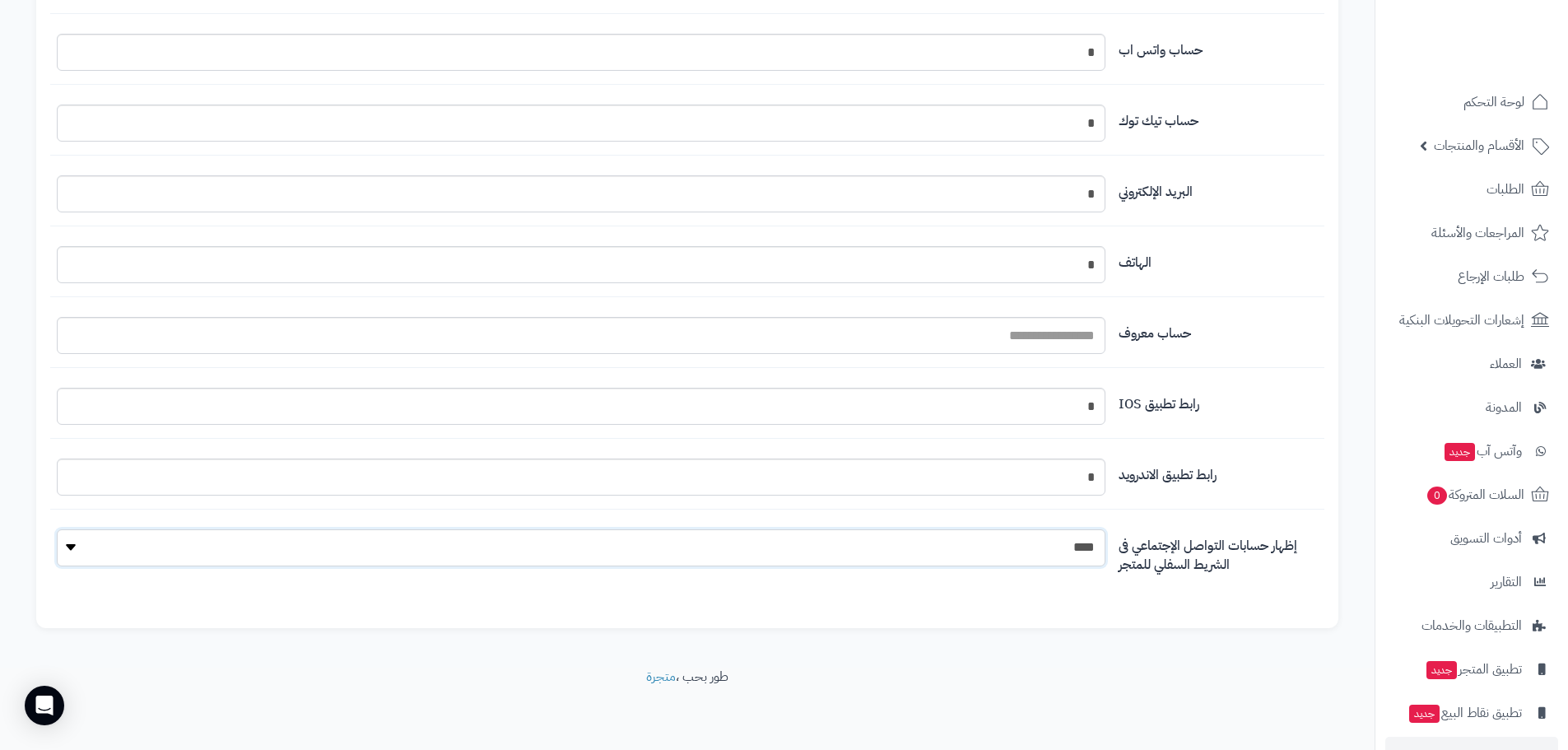
click at [68, 543] on select "**** ****" at bounding box center [581, 547] width 1049 height 37
select select "*"
click at [57, 529] on select "**** ****" at bounding box center [581, 547] width 1049 height 37
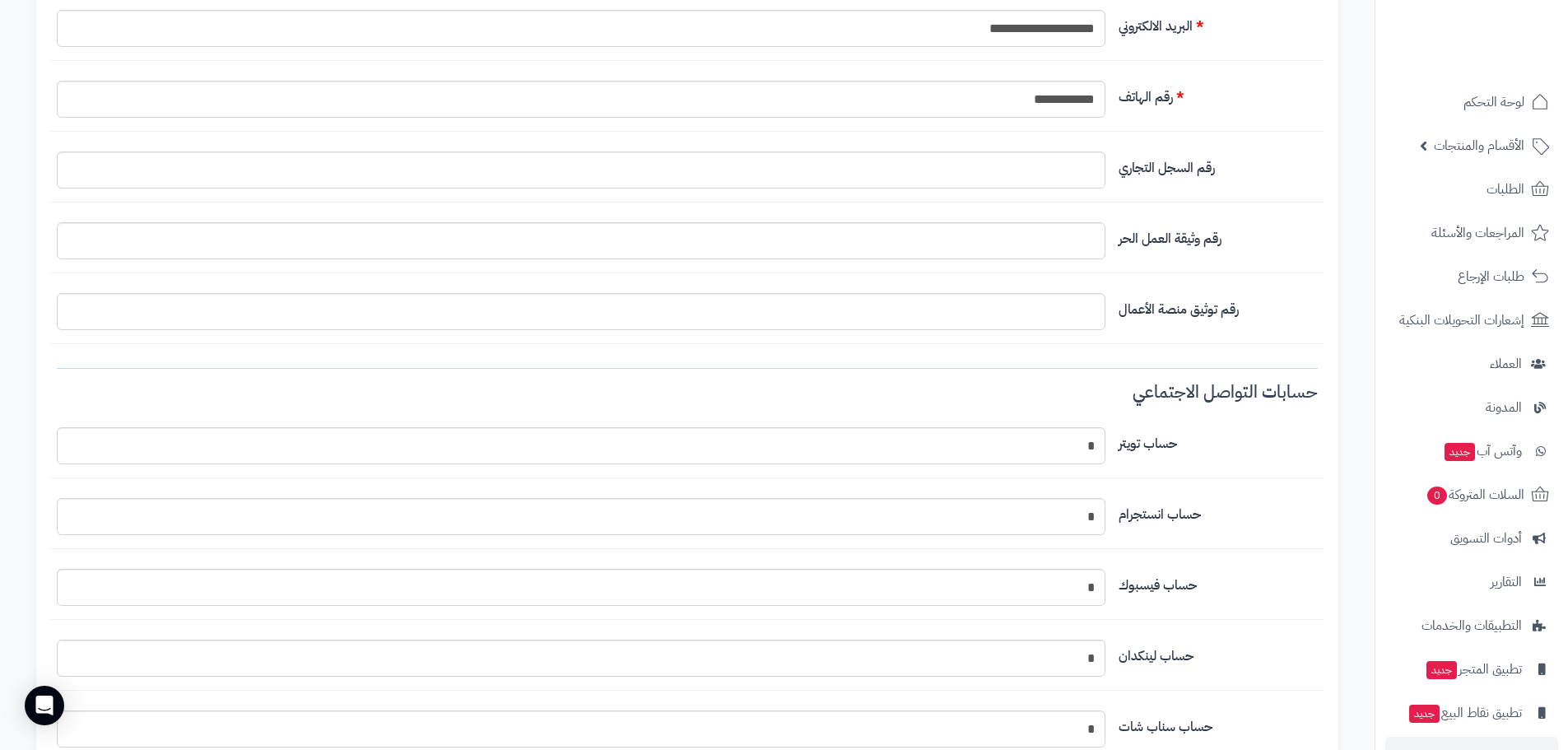
scroll to position [628, 0]
